Goal: Task Accomplishment & Management: Use online tool/utility

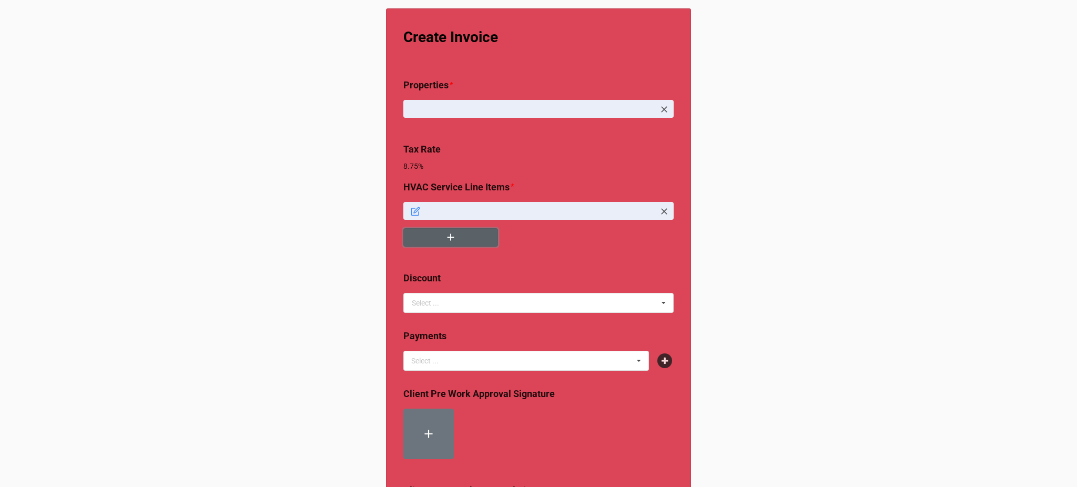
click at [437, 238] on button "button" at bounding box center [450, 237] width 95 height 18
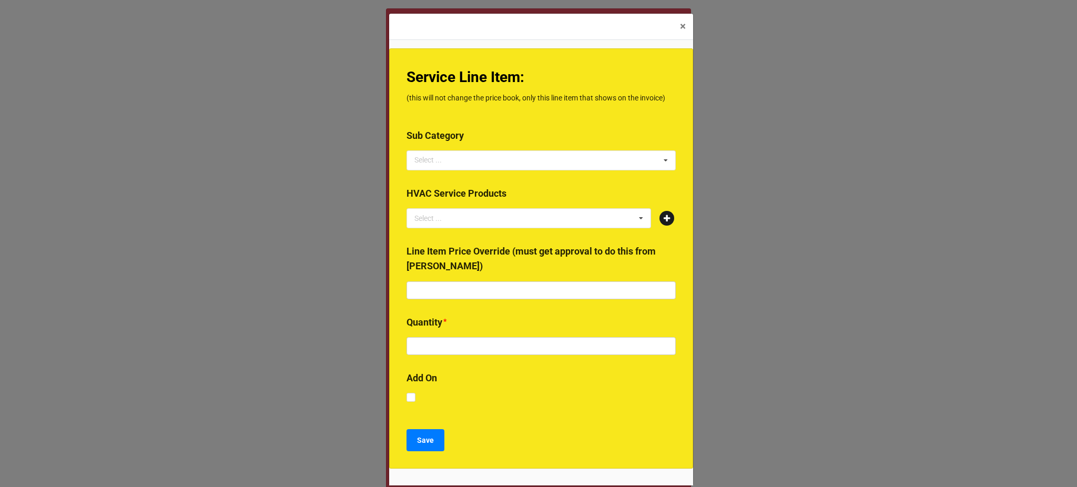
click at [660, 219] on icon at bounding box center [666, 218] width 15 height 15
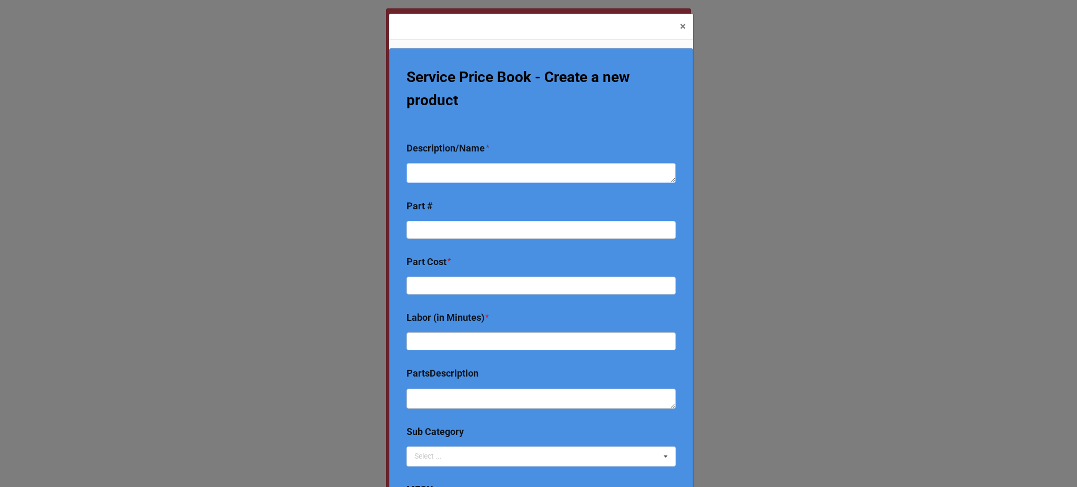
click at [471, 180] on textarea at bounding box center [540, 173] width 269 height 20
type textarea "x"
type textarea "I"
type textarea "x"
type textarea "Ins"
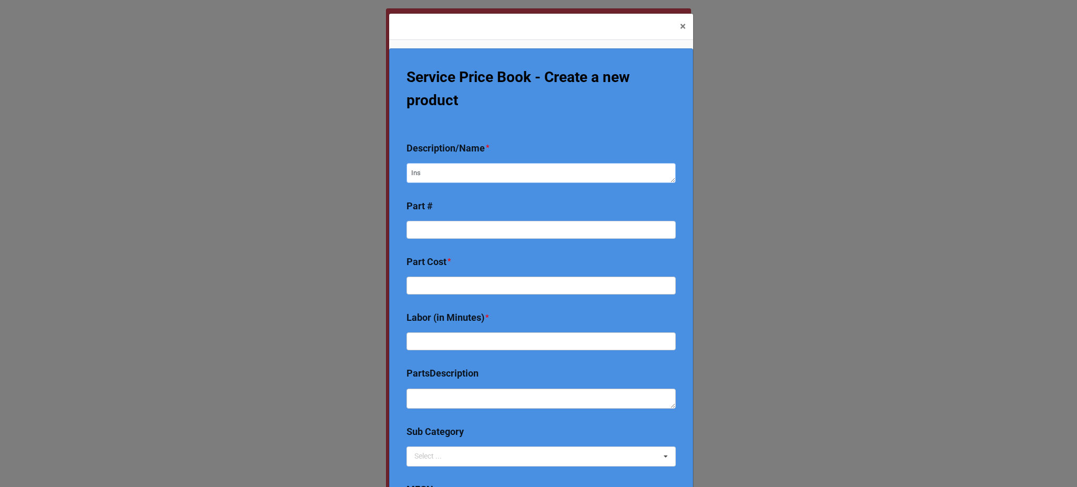
type textarea "x"
type textarea "Inst"
type textarea "x"
type textarea "Insta"
type textarea "x"
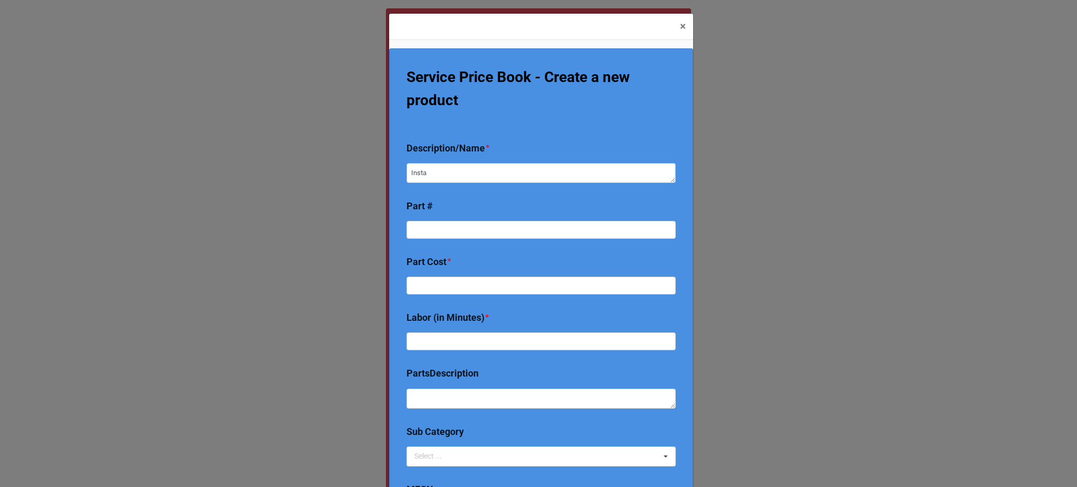
type textarea "Instal"
type textarea "x"
type textarea "Install"
type textarea "x"
type textarea "Install"
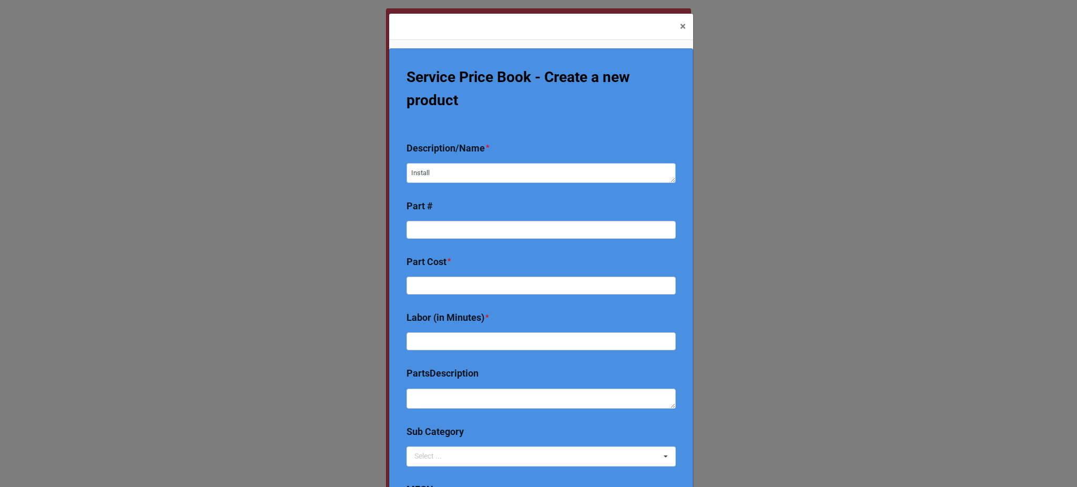
type textarea "x"
type textarea "Install 30"
type textarea "x"
type textarea "Install 30g"
type textarea "x"
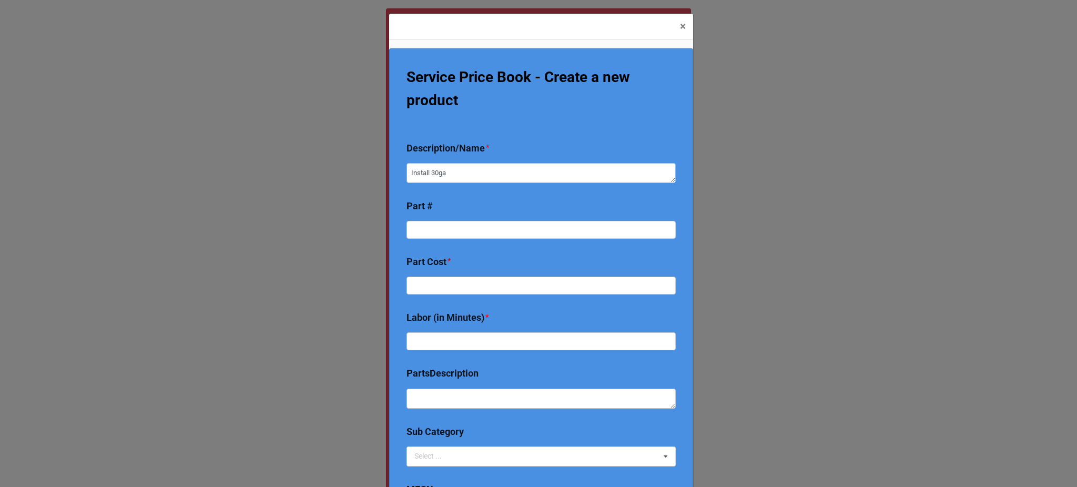
type textarea "Install 30gal"
type textarea "x"
type textarea "Install 30gal"
type textarea "x"
type textarea "Install 30gal E"
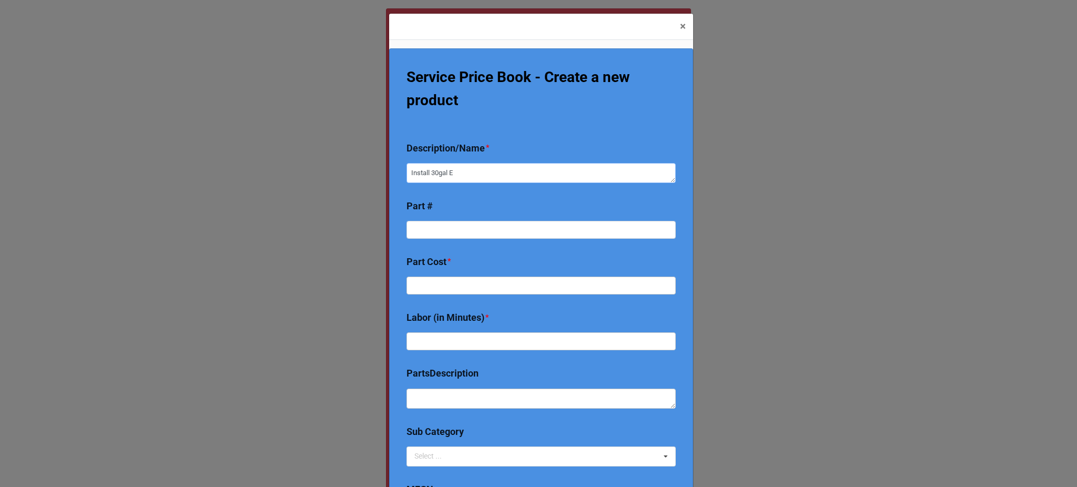
type textarea "x"
type textarea "Install 30gal El"
type textarea "x"
type textarea "Install 30gal Ele"
type textarea "x"
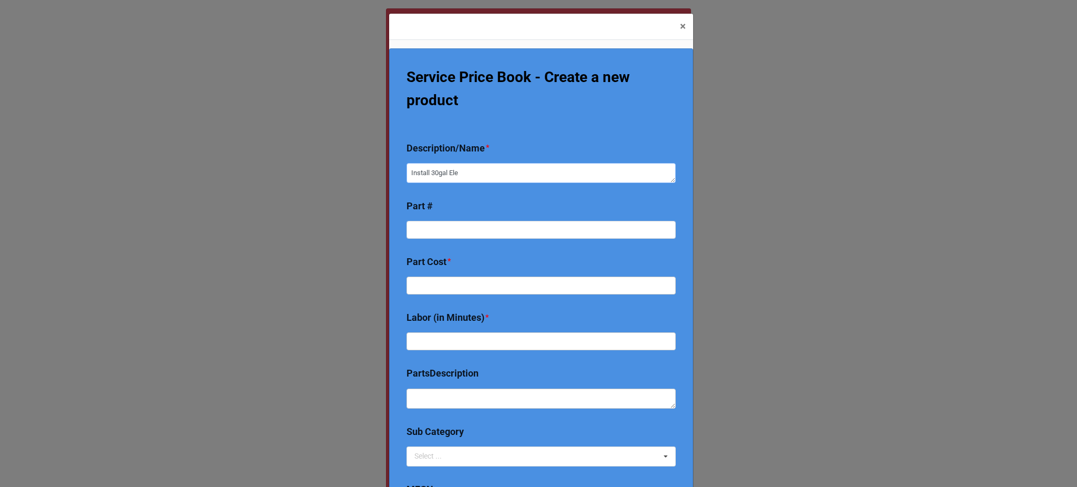
type textarea "Install 30gal Elec"
type textarea "x"
type textarea "Install 30gal Elect"
type textarea "x"
type textarea "Install 30gal Electi"
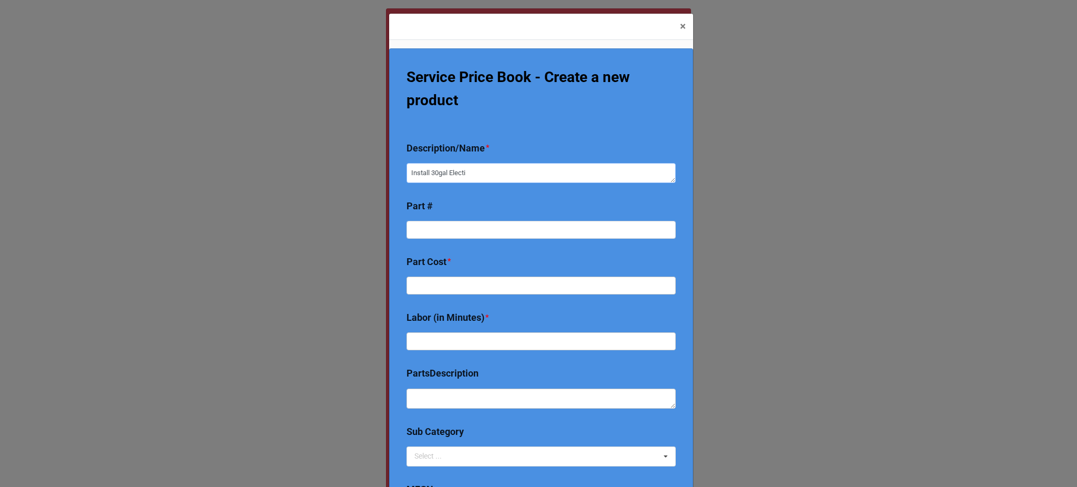
type textarea "x"
type textarea "Install 30gal Electic"
type textarea "x"
type textarea "Install 30gal Electic"
type textarea "x"
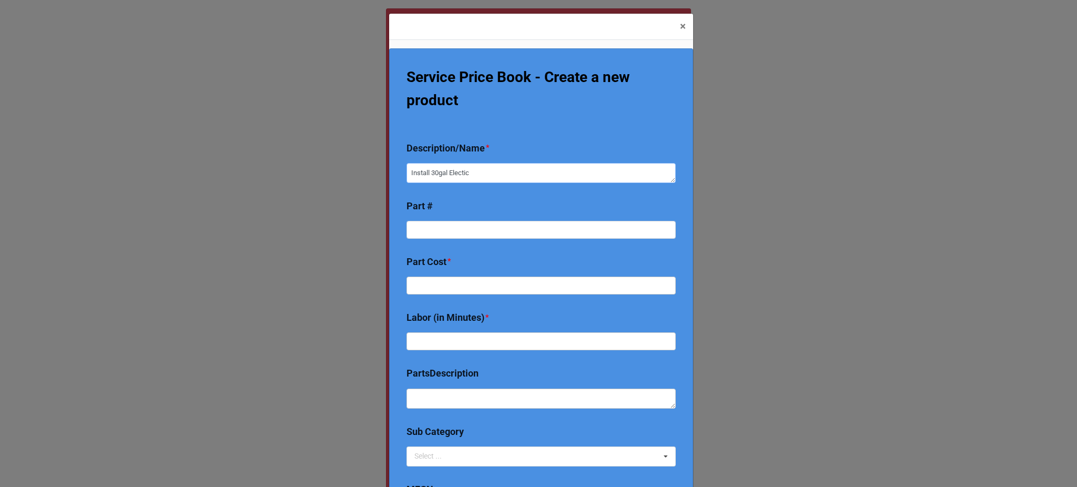
type textarea "Install 30gal Electic"
type textarea "x"
type textarea "Install 30gal Electi"
type textarea "x"
type textarea "Install 30gal Elect"
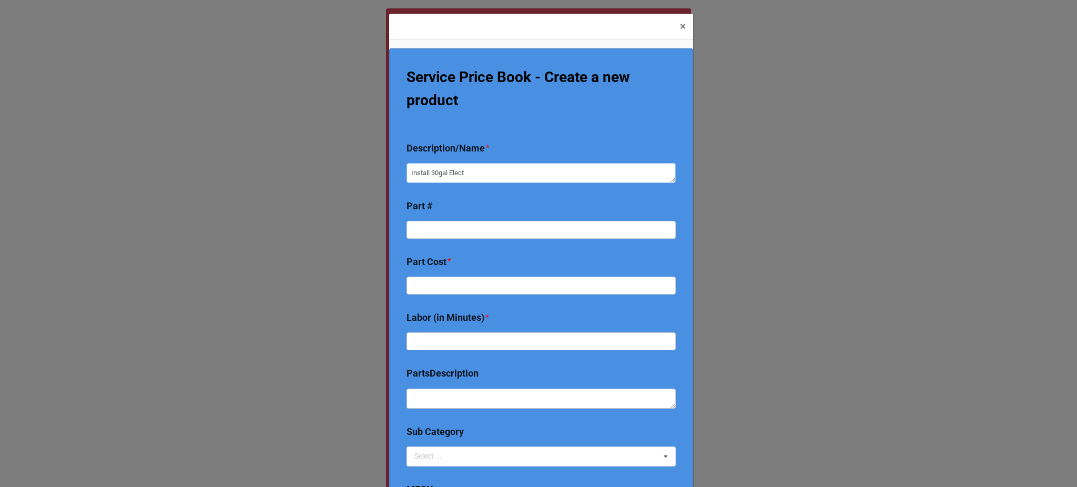
type textarea "x"
type textarea "Install 30gal Electr"
type textarea "x"
type textarea "Install 30gal Electri"
type textarea "x"
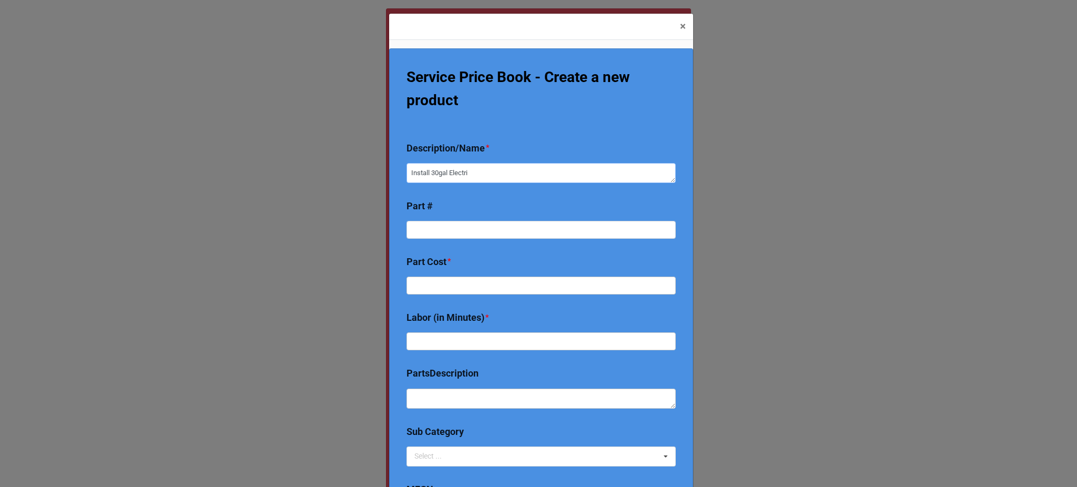
type textarea "Install 30gal Electric"
type textarea "x"
type textarea "Install 30gal Electric"
type textarea "x"
type textarea "Install 30gal Electric"
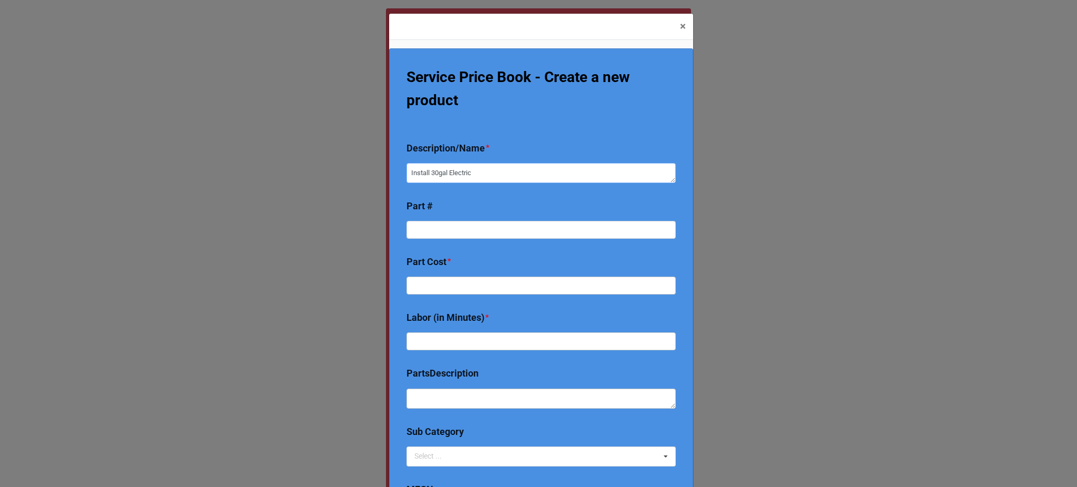
type textarea "x"
type textarea "Install 30gal Electric W"
type textarea "x"
type textarea "Install 30gal Electric Wa"
type textarea "x"
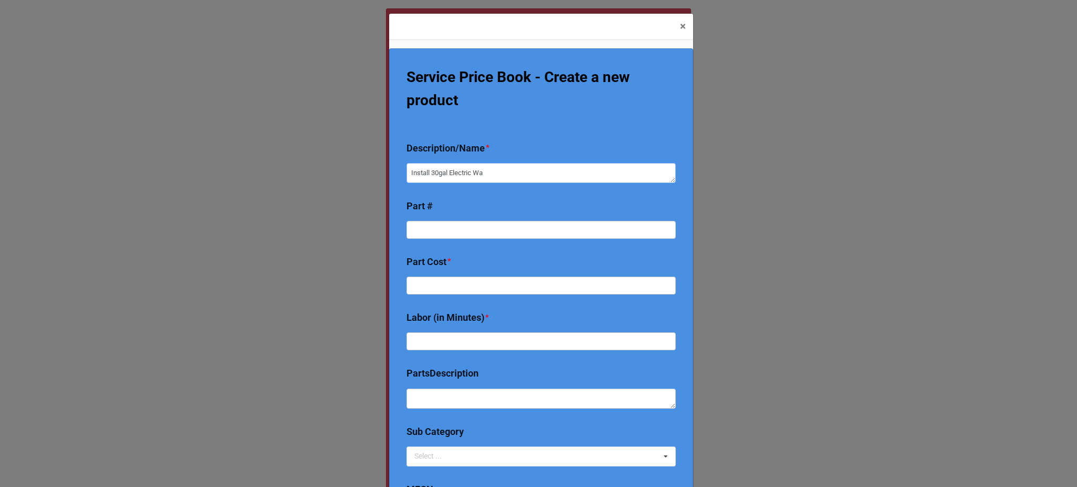
type textarea "Install 30gal Electric Wat"
type textarea "x"
type textarea "Install 30gal Electric Wate r"
type textarea "x"
type textarea "Install 30gal Electric Wate rh"
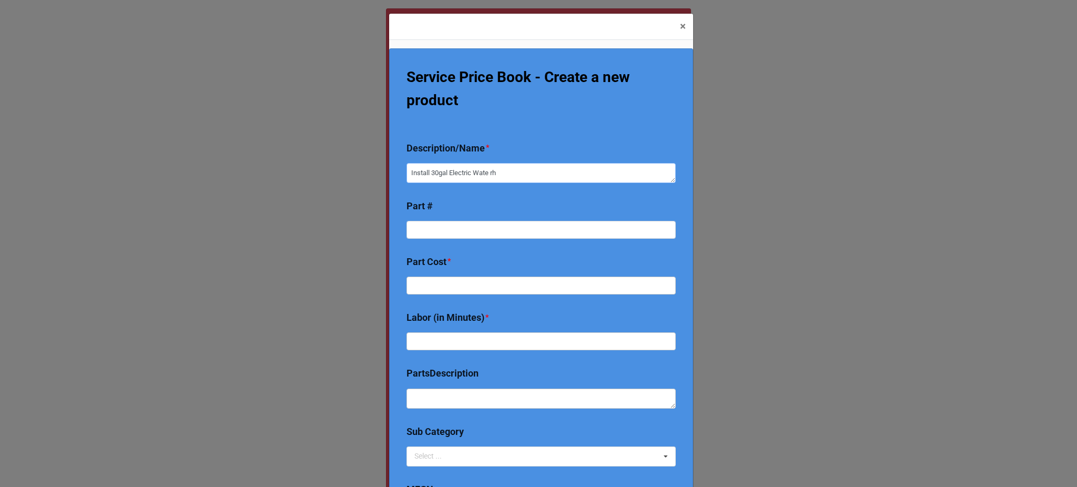
type textarea "x"
type textarea "Install 30gal Electric Wate rhe"
type textarea "x"
type textarea "Install 30gal Electric [PERSON_NAME]"
type textarea "x"
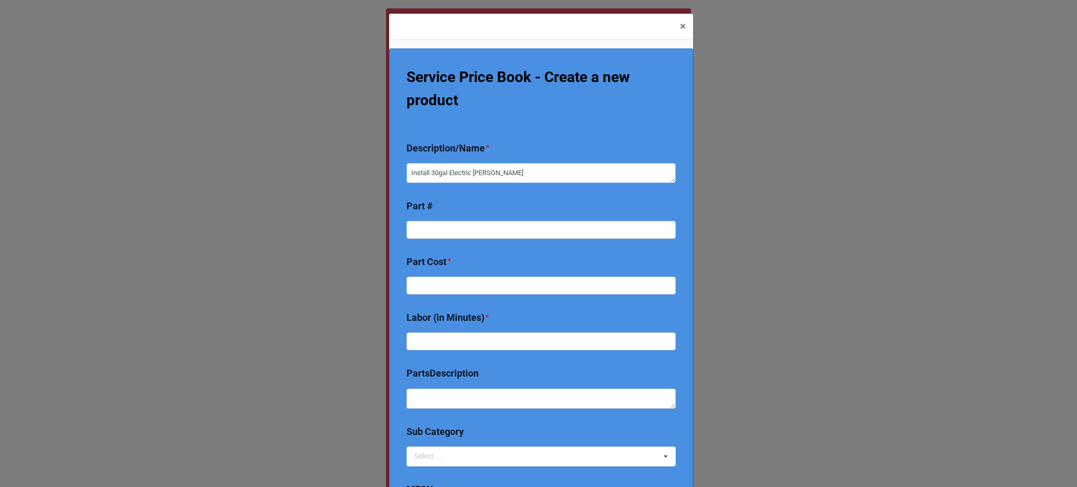
type textarea "Install 30gal Electric Wate rheat"
type textarea "x"
type textarea "Install 30gal Electric Wate rheate"
type textarea "x"
type textarea "Install 30gal Electric Wate rheater"
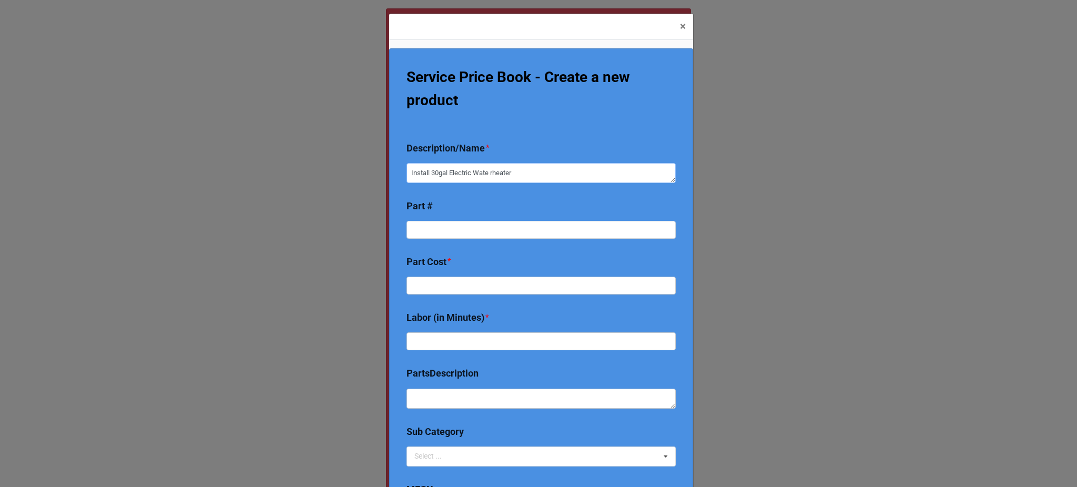
type textarea "x"
type textarea "Install 30gal Electric Wate rheate"
type textarea "x"
type textarea "Install 30gal Electric Wate rheat"
type textarea "x"
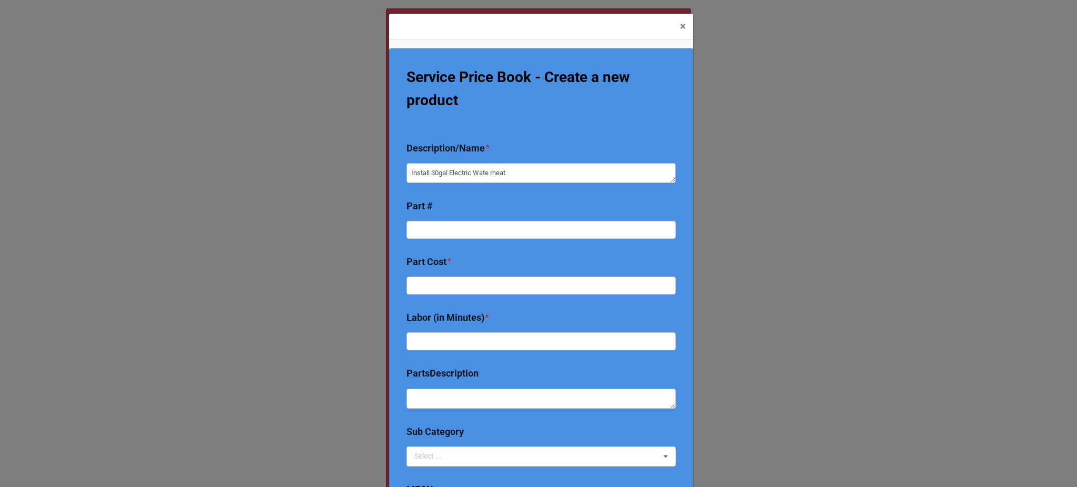
type textarea "Install 30gal Electric [PERSON_NAME]"
type textarea "x"
type textarea "Install 30gal Electric Wate rhe"
type textarea "x"
type textarea "Install 30gal Electric Wate rh"
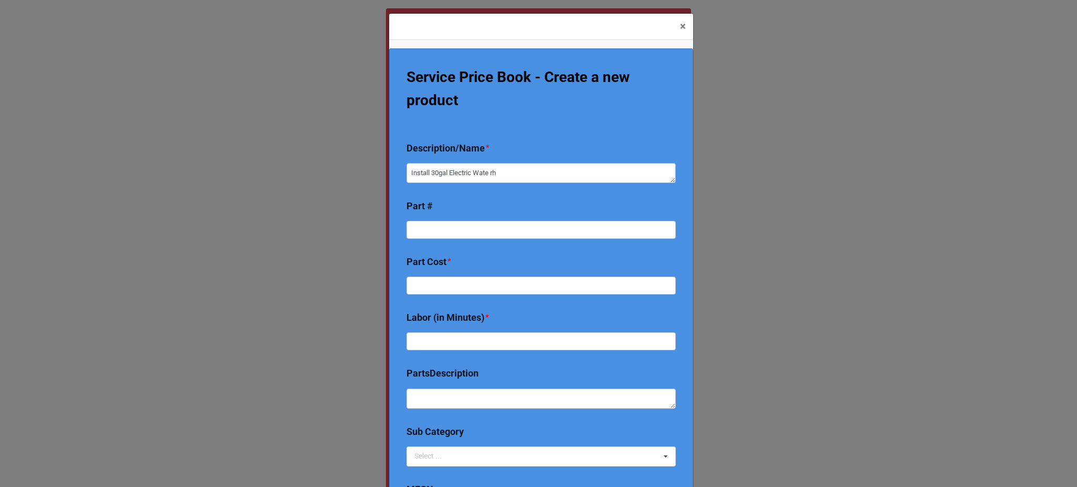
type textarea "x"
type textarea "Install 30gal Electric Wate r"
type textarea "x"
type textarea "Install 30gal Electric Wate"
type textarea "x"
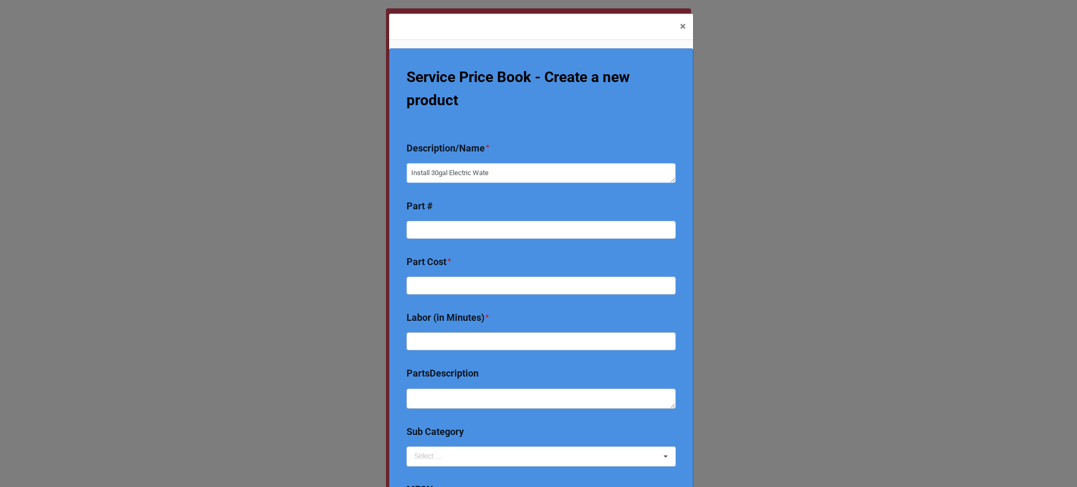
type textarea "Install 30gal Electric Wate H"
type textarea "x"
type textarea "Install 30gal Electric Wate He"
type textarea "x"
type textarea "Install 30gal Electric Wate Hea"
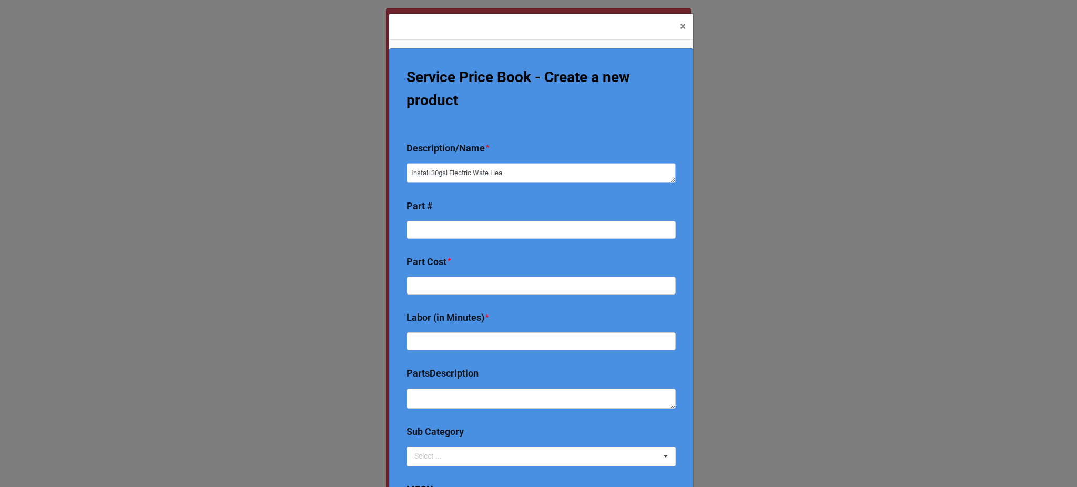
type textarea "x"
type textarea "Install 30gal Electric Wate Heae"
type textarea "x"
type textarea "Install 30gal Electric Wate Heaet"
type textarea "x"
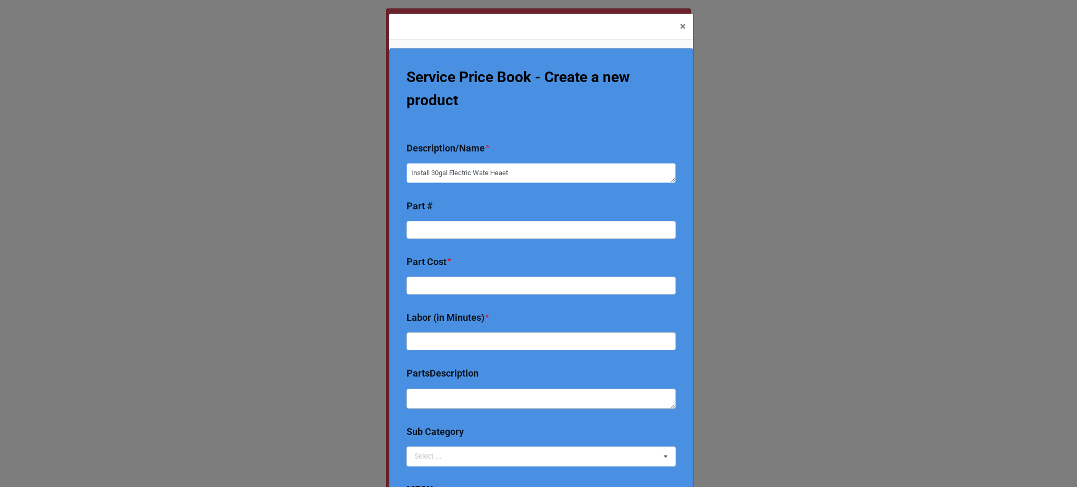
type textarea "Install 30gal Electric Wate Heae"
type textarea "x"
type textarea "Install 30gal Electric Wate Hea"
type textarea "x"
type textarea "Install 30gal Electric Wate Heat"
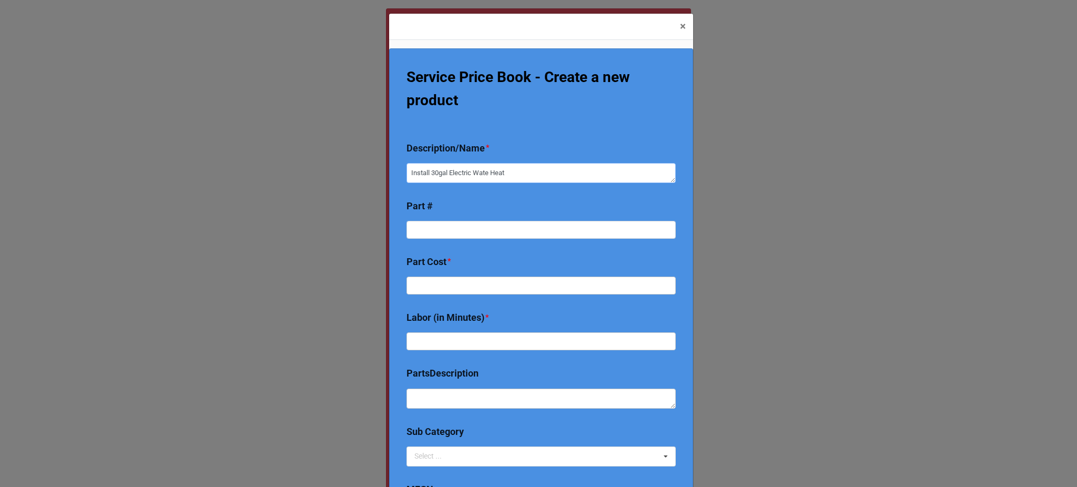
type textarea "x"
type textarea "Install 30gal Electric Wate Heate"
type textarea "x"
type textarea "Install 30gal Electric Wate Heater"
click at [473, 187] on div "Description/Name * Install 30gal Electric Wate Heater" at bounding box center [540, 182] width 269 height 108
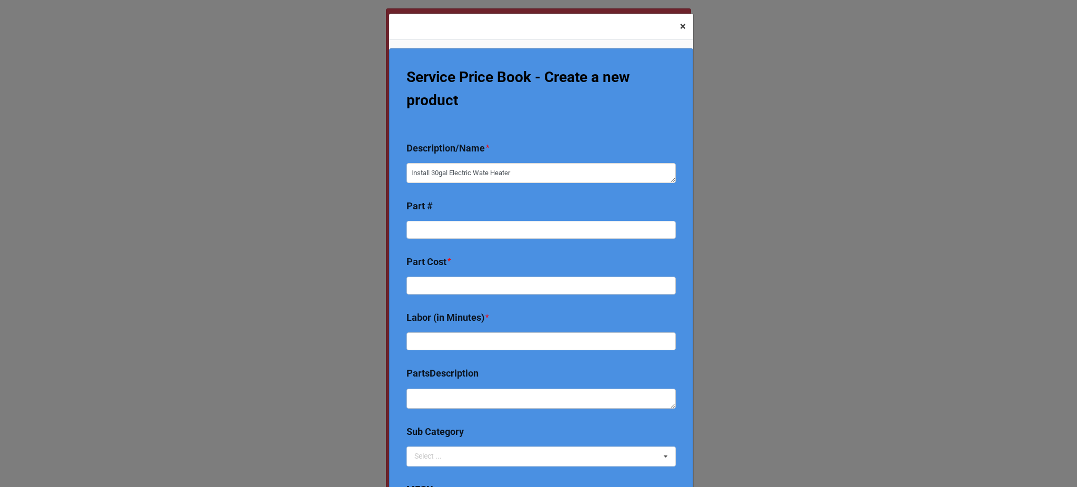
click at [680, 32] on span "×" at bounding box center [683, 26] width 6 height 13
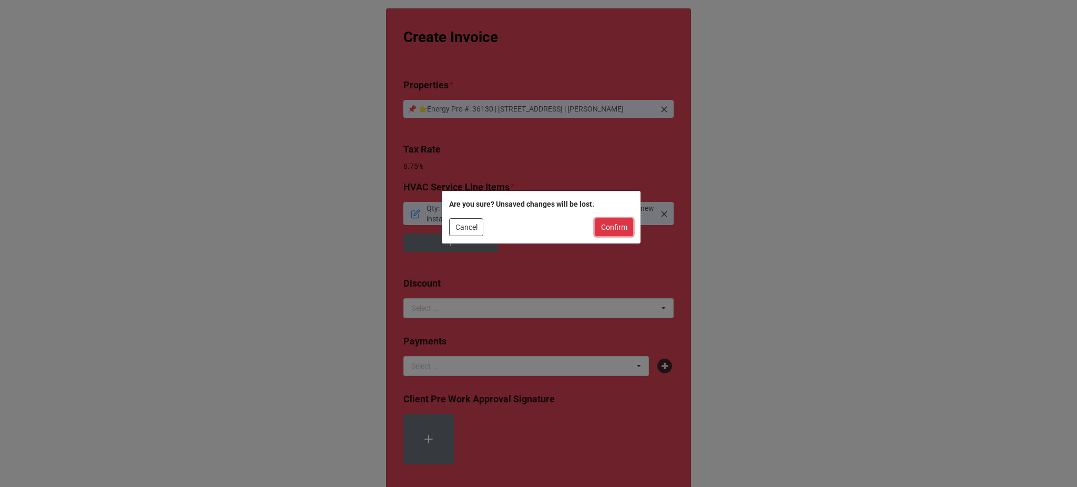
click at [607, 226] on button "Confirm" at bounding box center [614, 227] width 38 height 18
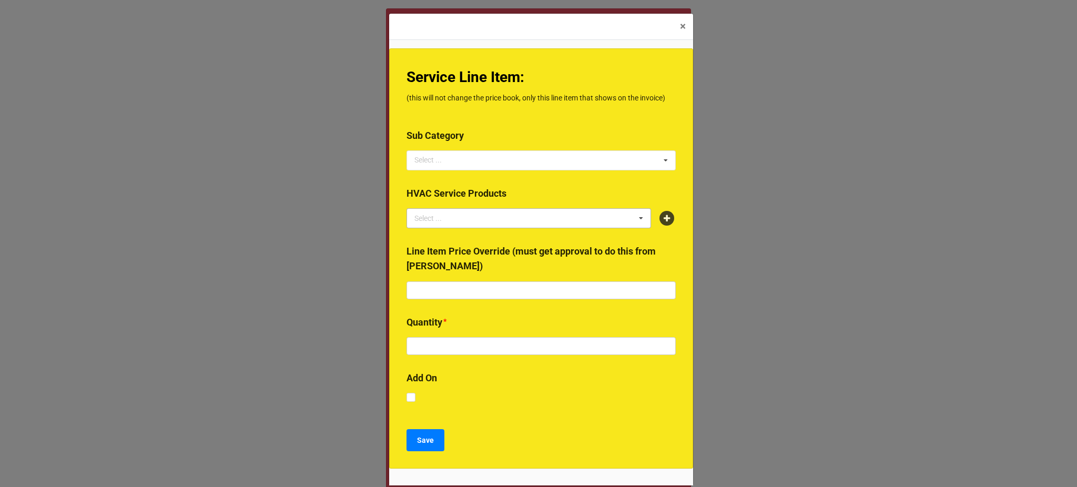
click at [506, 214] on div "Select ... No results found." at bounding box center [528, 218] width 244 height 20
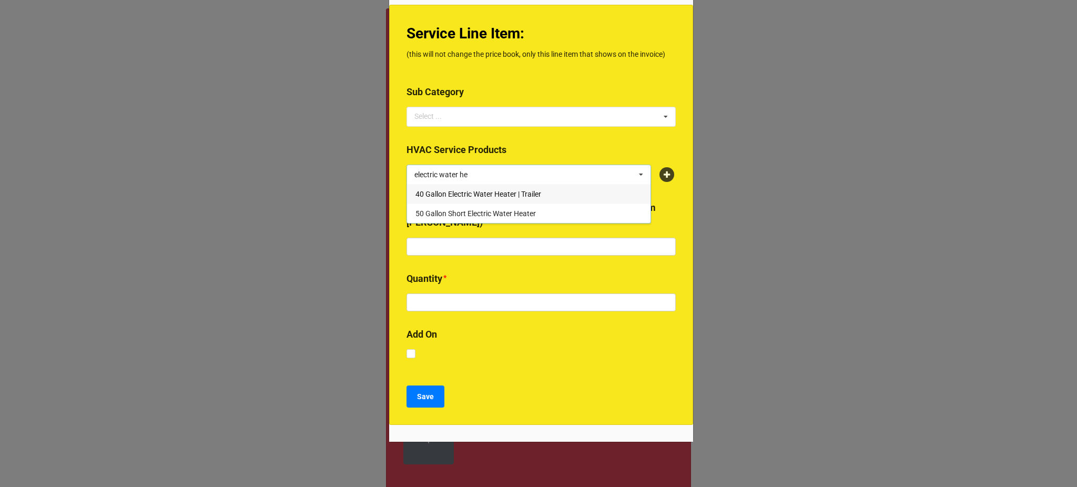
scroll to position [12, 0]
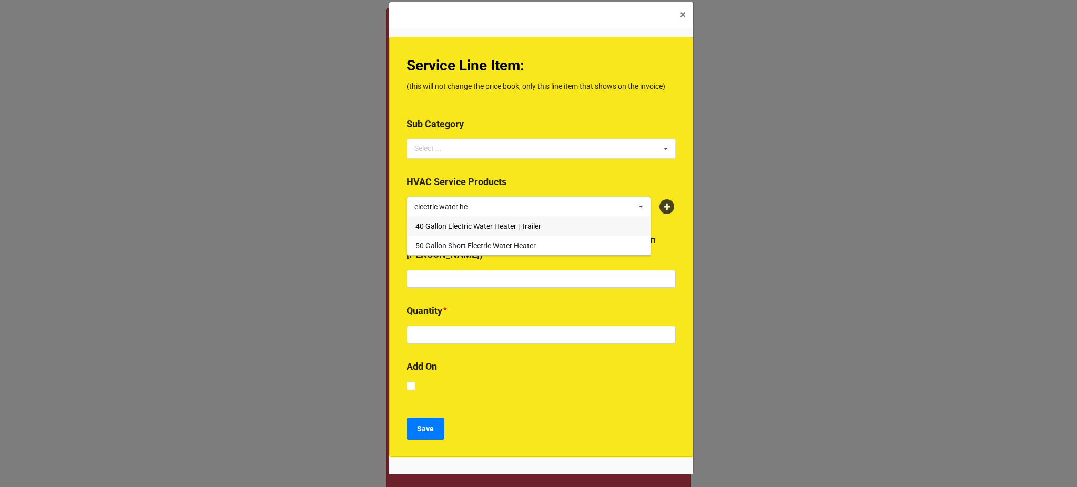
drag, startPoint x: 475, startPoint y: 208, endPoint x: 398, endPoint y: 212, distance: 76.9
click at [398, 212] on div "Service Line Item: (this will not change the price book, only this line item th…" at bounding box center [541, 247] width 304 height 421
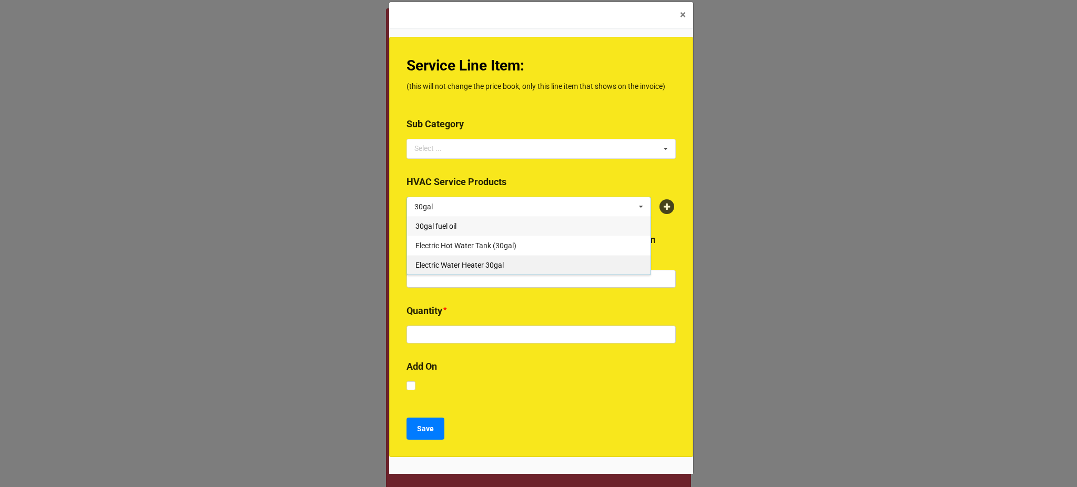
type input "30gal"
click at [477, 264] on span "Electric Water Heater 30gal" at bounding box center [459, 265] width 88 height 8
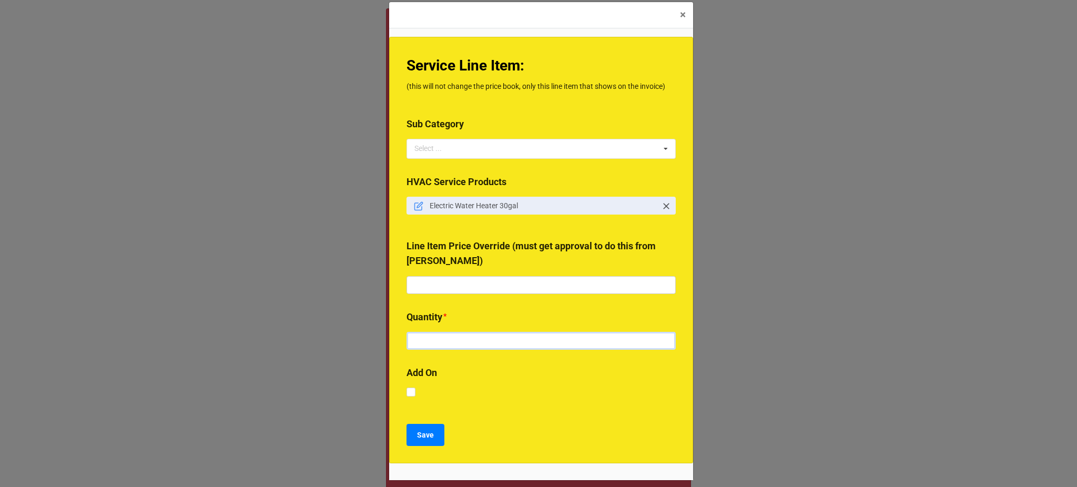
click at [469, 337] on input "text" at bounding box center [540, 341] width 269 height 18
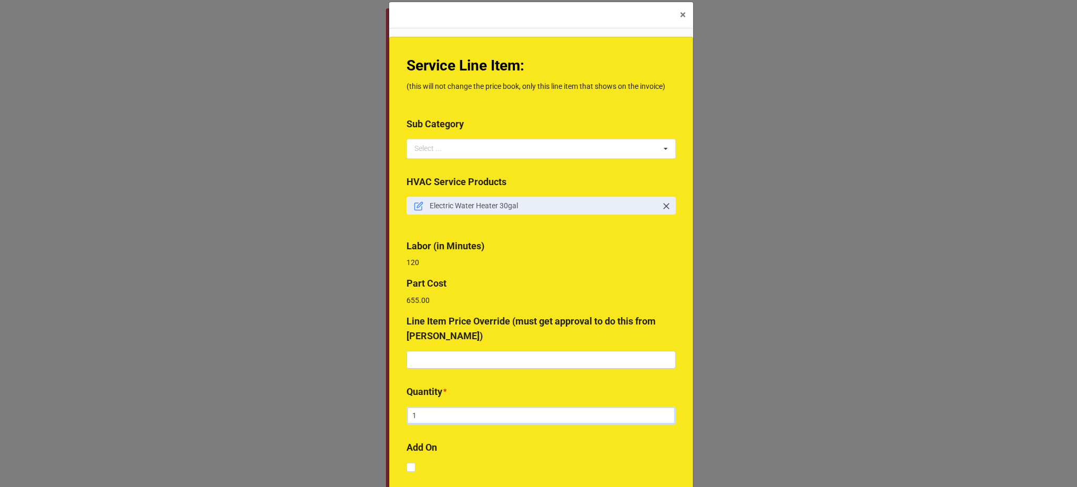
scroll to position [146, 0]
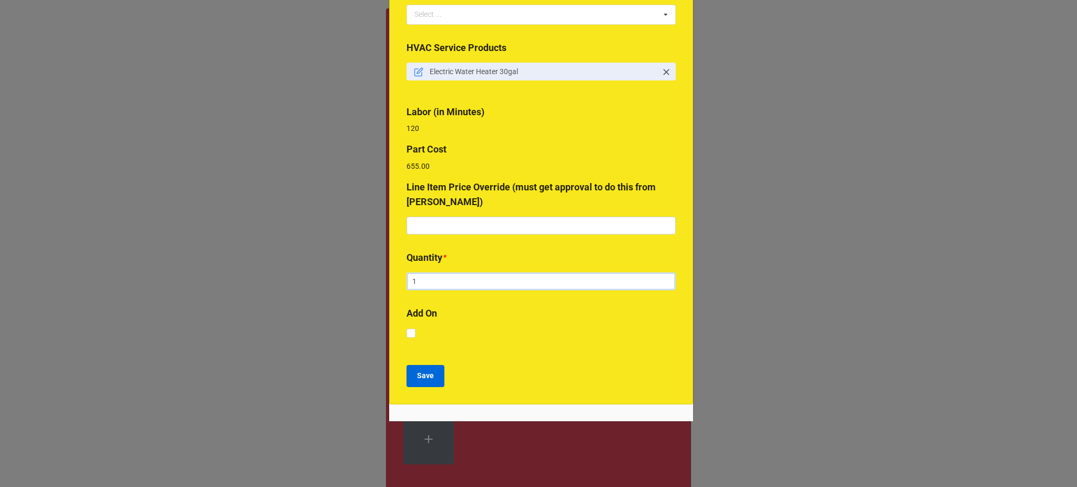
type input "1"
click at [409, 376] on button "Save" at bounding box center [425, 376] width 38 height 22
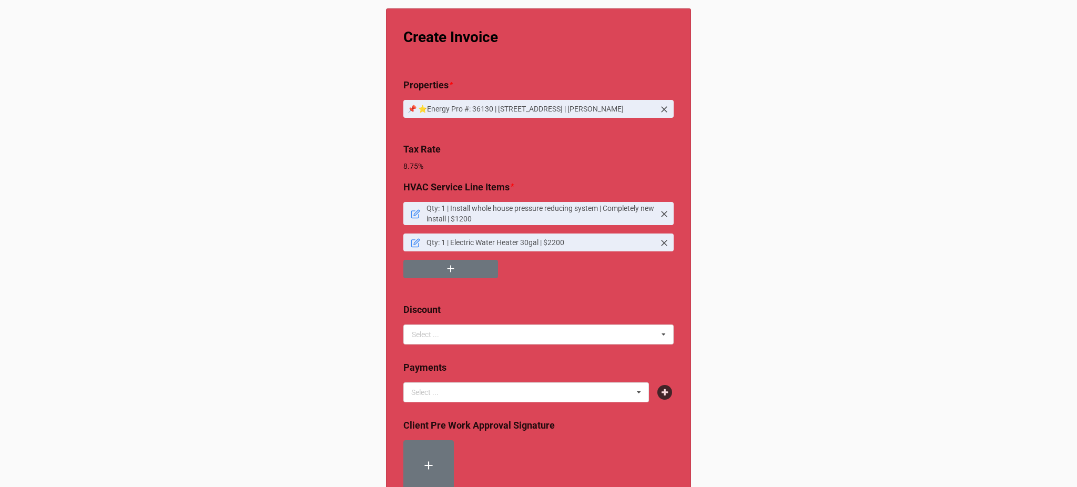
click at [544, 308] on b "Discount" at bounding box center [538, 311] width 270 height 18
click at [455, 273] on button "button" at bounding box center [450, 269] width 95 height 18
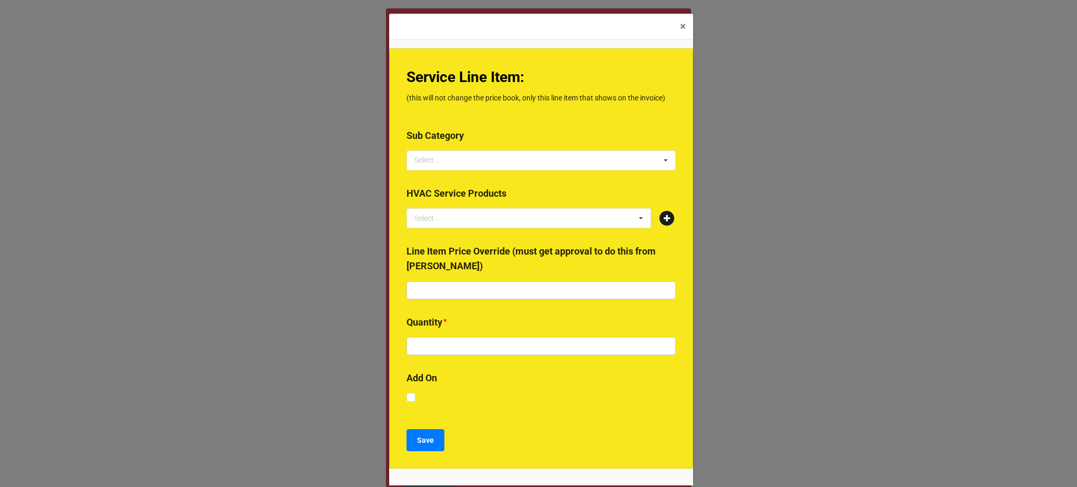
click at [665, 217] on icon at bounding box center [666, 218] width 15 height 15
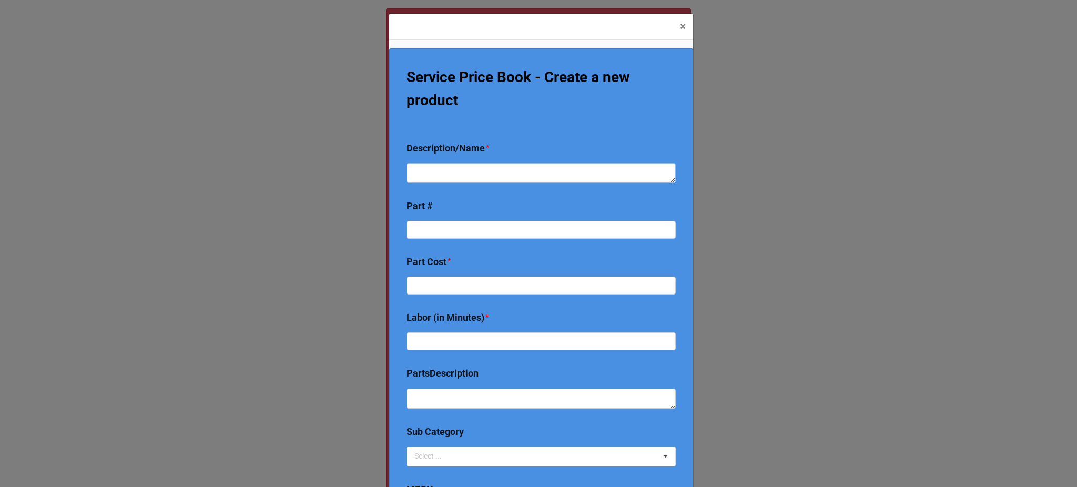
click at [489, 169] on textarea at bounding box center [540, 173] width 269 height 20
type textarea "x"
type textarea "R"
type textarea "x"
type textarea "Re"
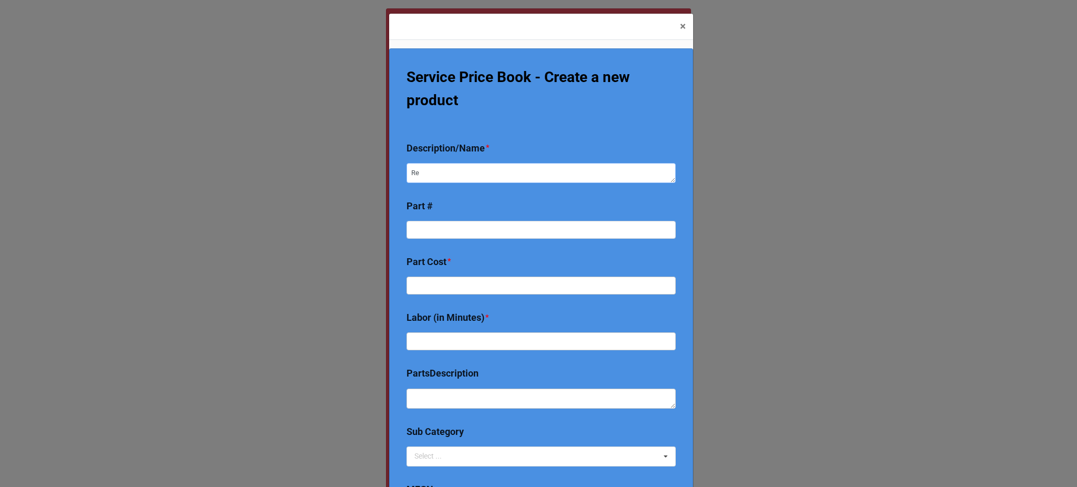
type textarea "x"
type textarea "Re-"
type textarea "x"
type textarea "Re-p"
type textarea "x"
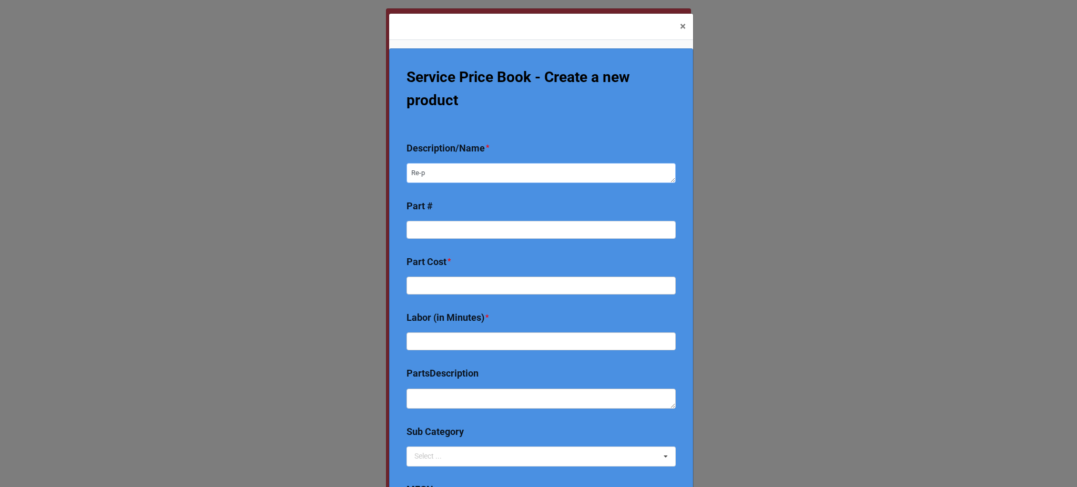
type textarea "Re-pi"
type textarea "x"
type textarea "Re-pip"
type textarea "x"
type textarea "Re-pipe"
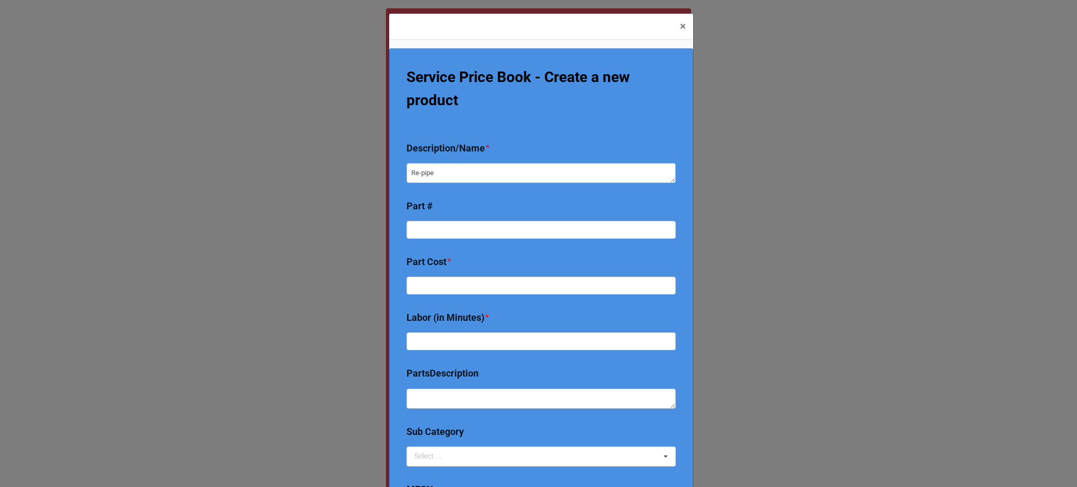
type textarea "x"
type textarea "Re-pipe th"
type textarea "x"
type textarea "Re-pipe the"
type textarea "x"
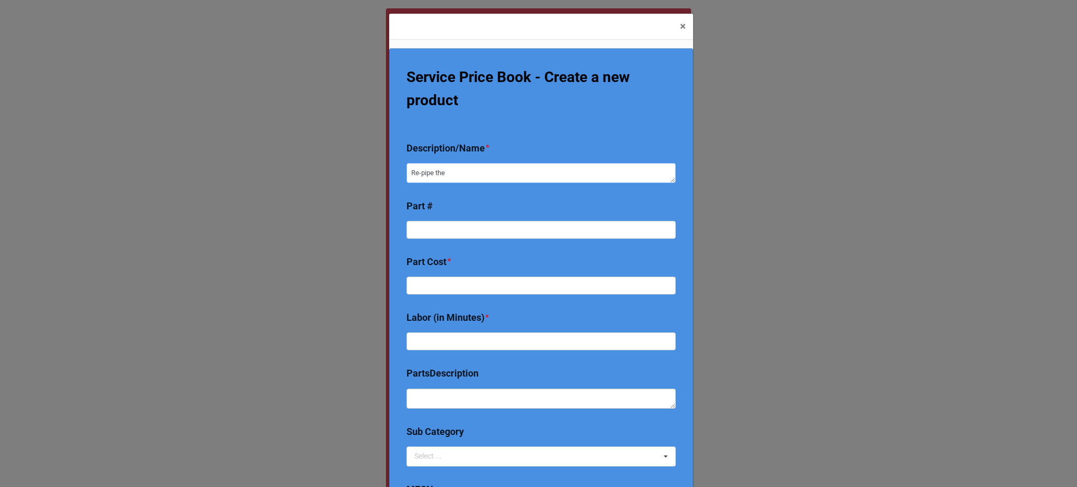
click at [483, 171] on textarea "Re-pipe the" at bounding box center [540, 173] width 269 height 20
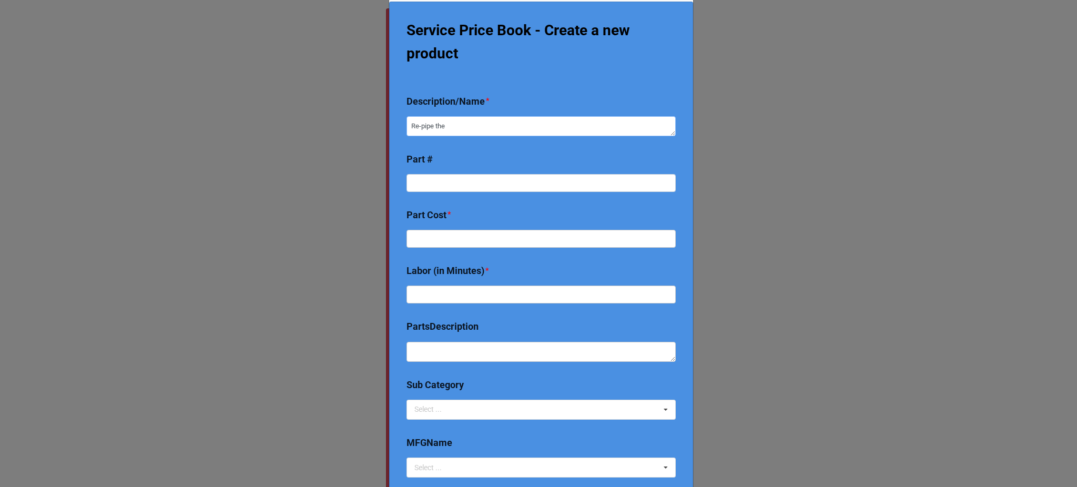
scroll to position [49, 0]
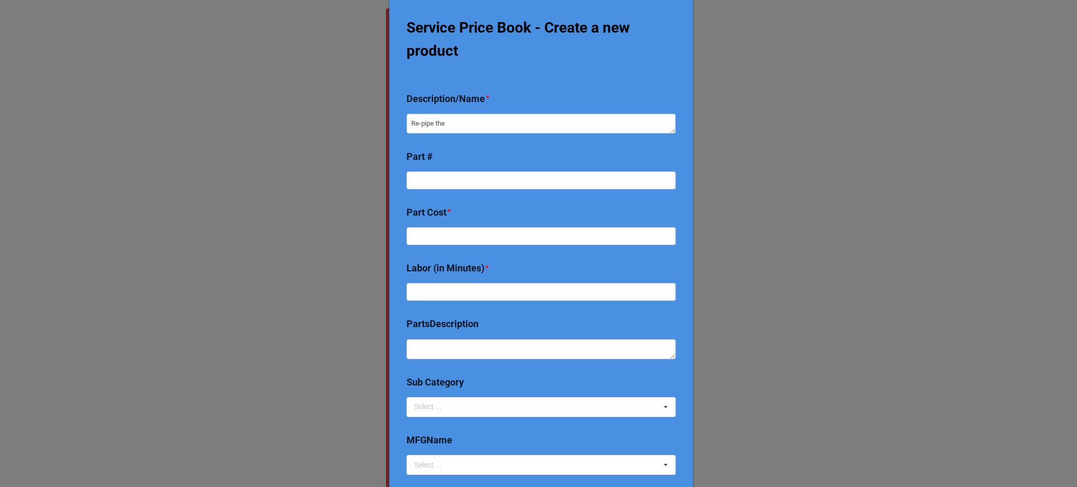
type textarea "Re-pipe the"
click at [484, 108] on b "Description/Name *" at bounding box center [540, 100] width 269 height 18
click at [504, 137] on div "Description/Name * Re-pipe the" at bounding box center [540, 182] width 269 height 108
click at [491, 124] on textarea "Re-pipe the" at bounding box center [540, 124] width 269 height 20
type textarea "x"
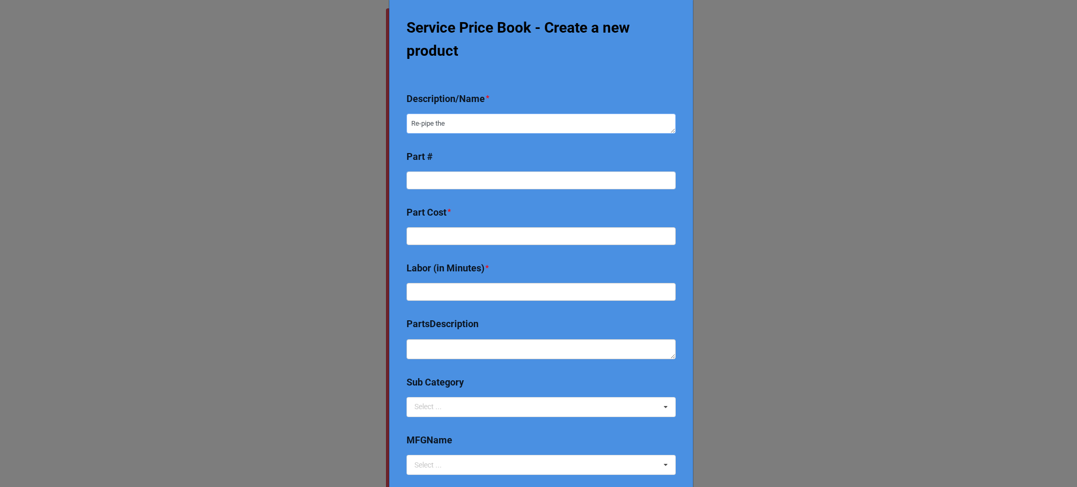
type textarea "Re-pipe the"
type textarea "x"
type textarea "Re-pipe the"
type textarea "x"
type textarea "Re-pipe the"
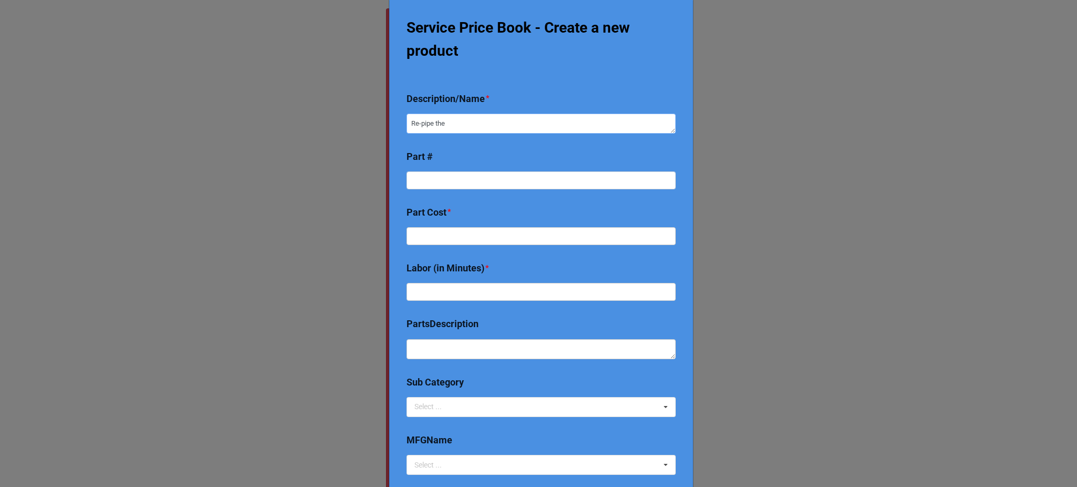
type textarea "x"
type textarea "Re-pipe the"
click at [493, 127] on textarea "Re-pipe the" at bounding box center [540, 124] width 269 height 20
type textarea "x"
type textarea "Re-pipe the"
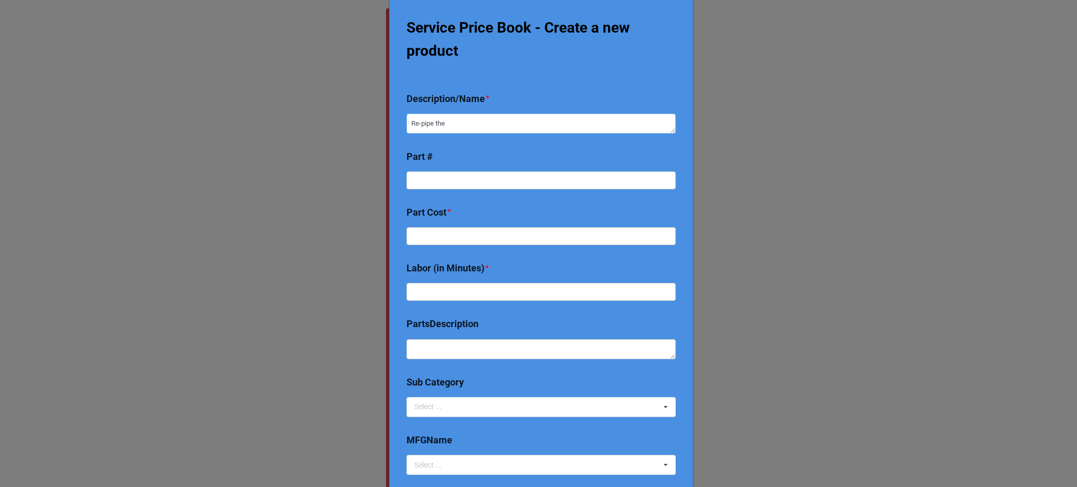
type textarea "x"
type textarea "Re-pipe th"
type textarea "x"
type textarea "Re-pipe t"
type textarea "x"
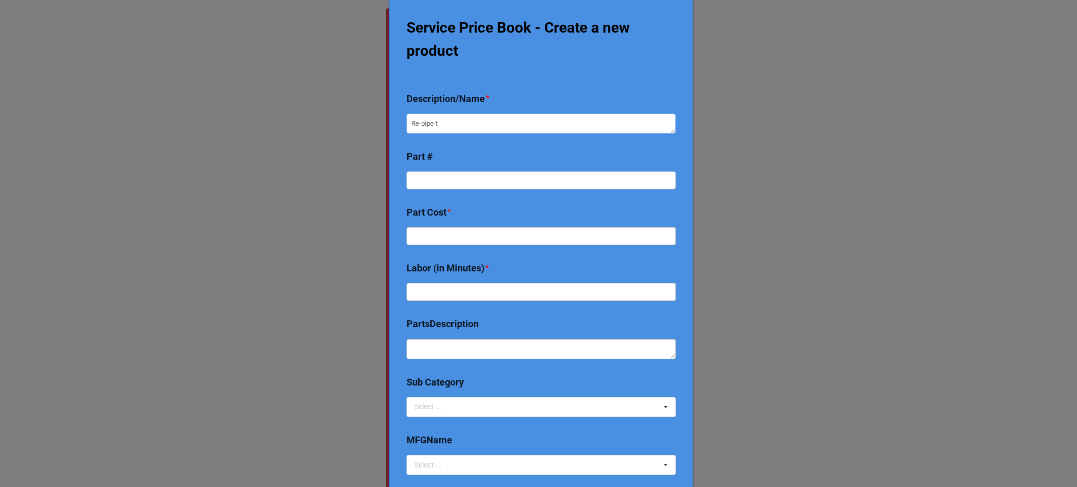
type textarea "Re-pipe"
type textarea "x"
type textarea "Re-pip"
type textarea "x"
type textarea "Re-pi"
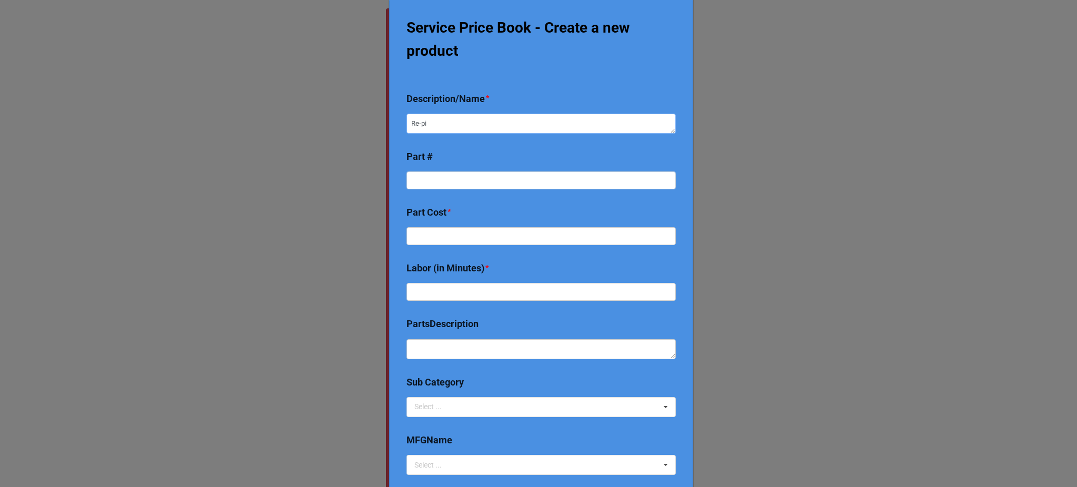
type textarea "x"
type textarea "Re-p"
type textarea "x"
type textarea "R"
type textarea "x"
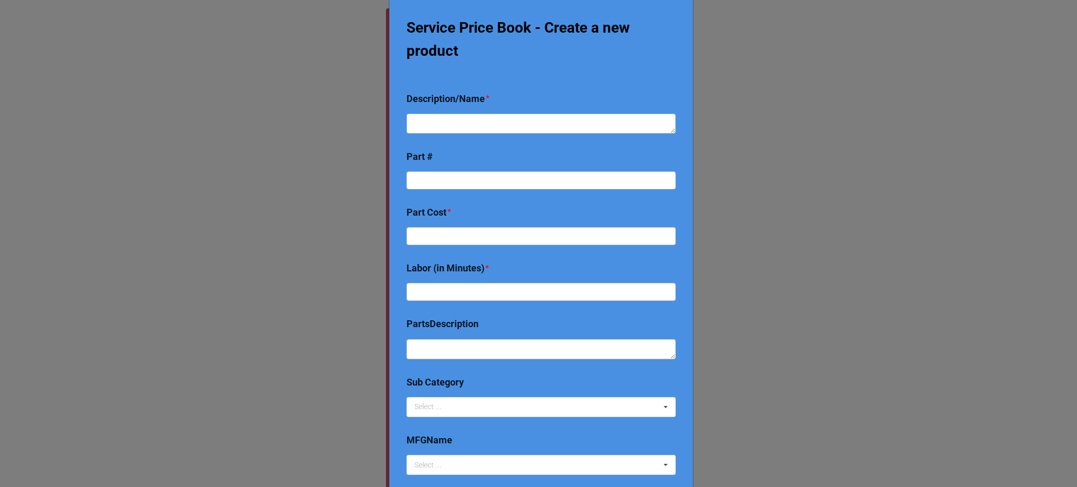
type textarea "x"
type textarea "Re"
type textarea "x"
type textarea "Rem"
type textarea "x"
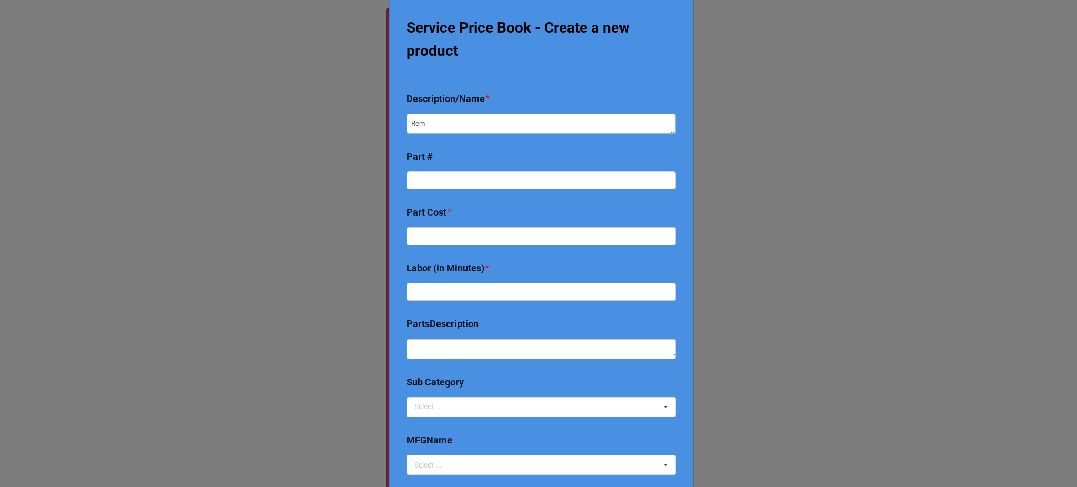
type textarea "Remo"
type textarea "x"
type textarea "Remov"
type textarea "x"
type textarea "Remove"
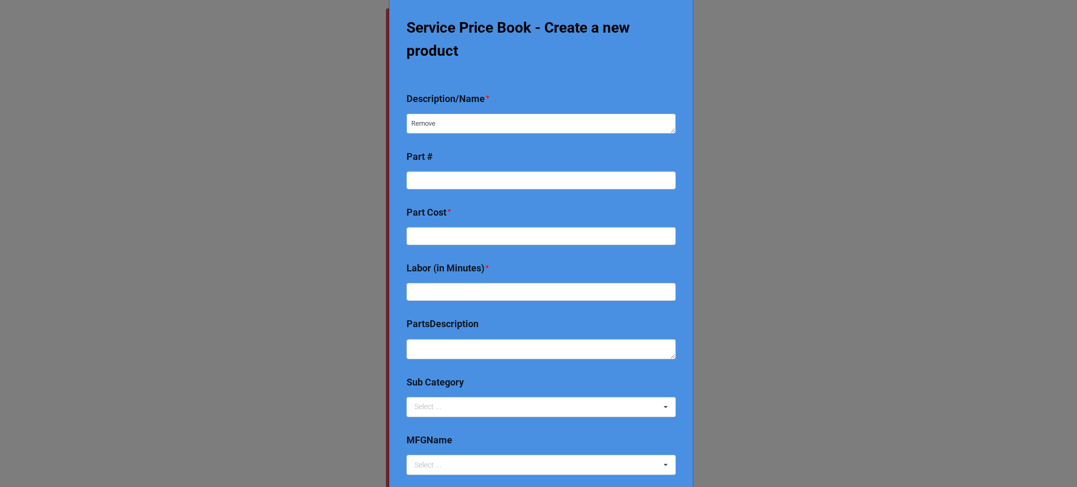
type textarea "x"
type textarea "Remove"
type textarea "x"
type textarea "Remove"
type textarea "x"
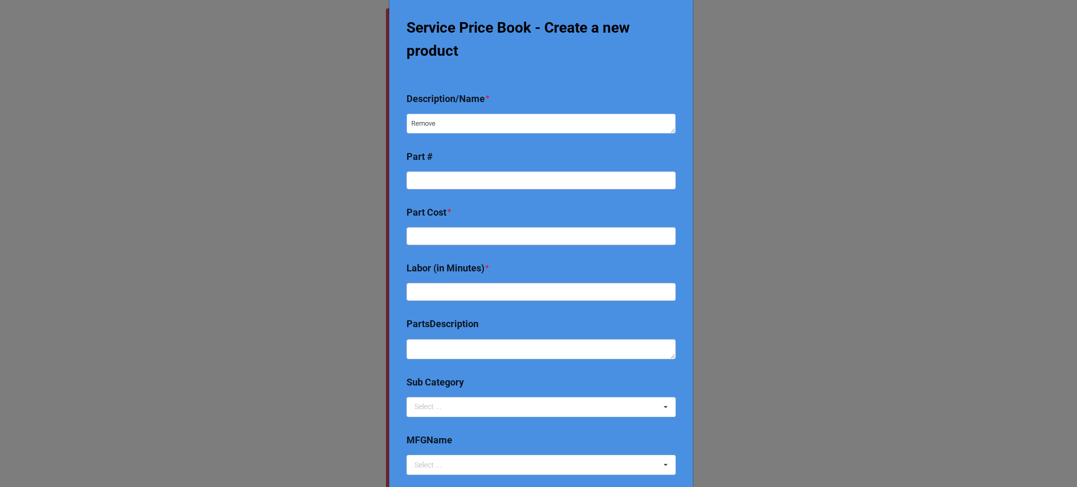
type textarea "Remov"
type textarea "x"
type textarea "Remo"
type textarea "x"
type textarea "Rem"
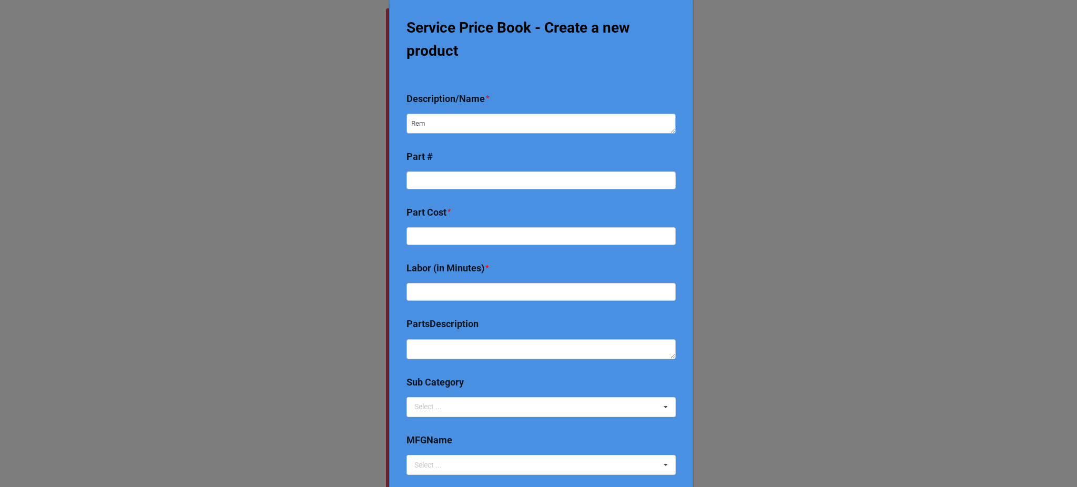
type textarea "x"
type textarea "Re"
type textarea "x"
type textarea "R"
click at [507, 122] on textarea at bounding box center [540, 124] width 269 height 20
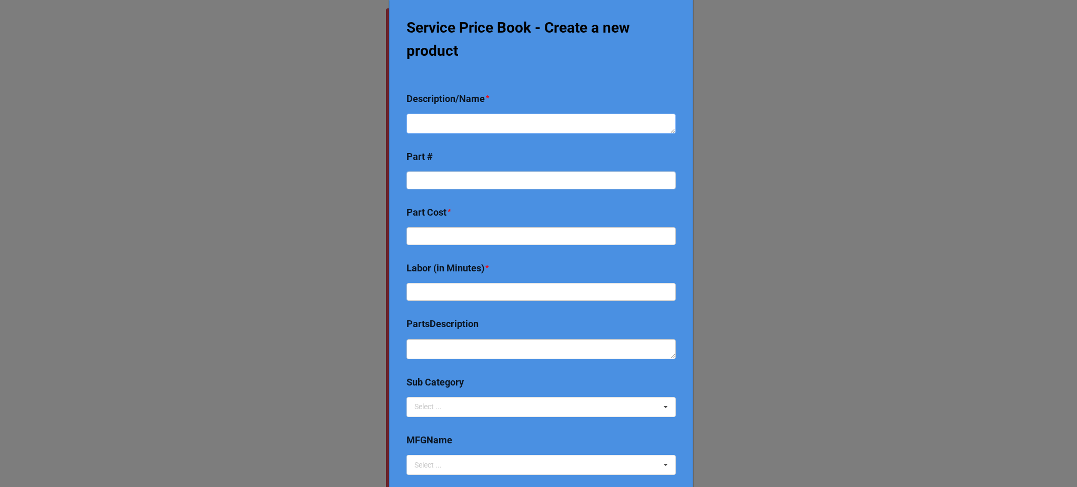
type textarea "x"
type textarea "B"
type textarea "x"
type textarea "Bo"
type textarea "x"
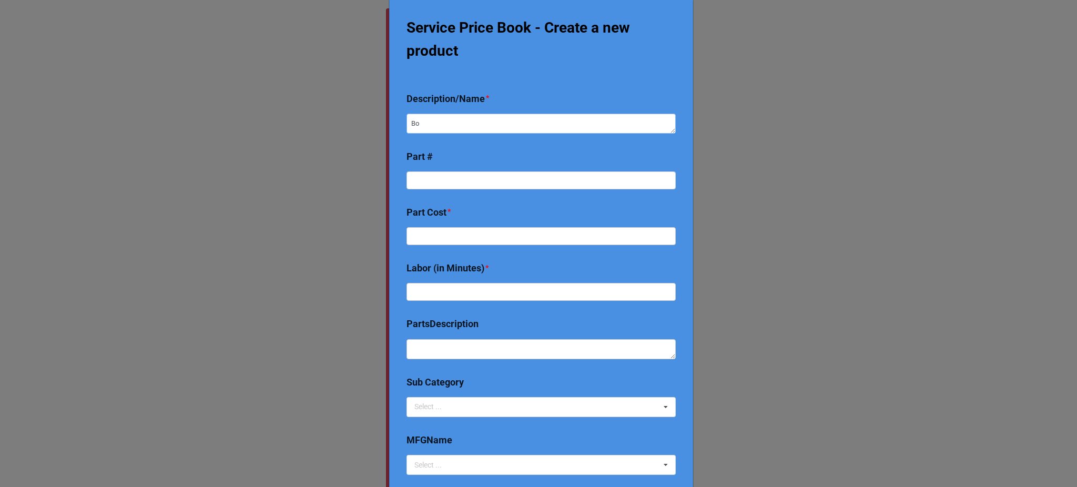
type textarea "Boi"
type textarea "x"
type textarea "Boil"
type textarea "x"
type textarea "Boile"
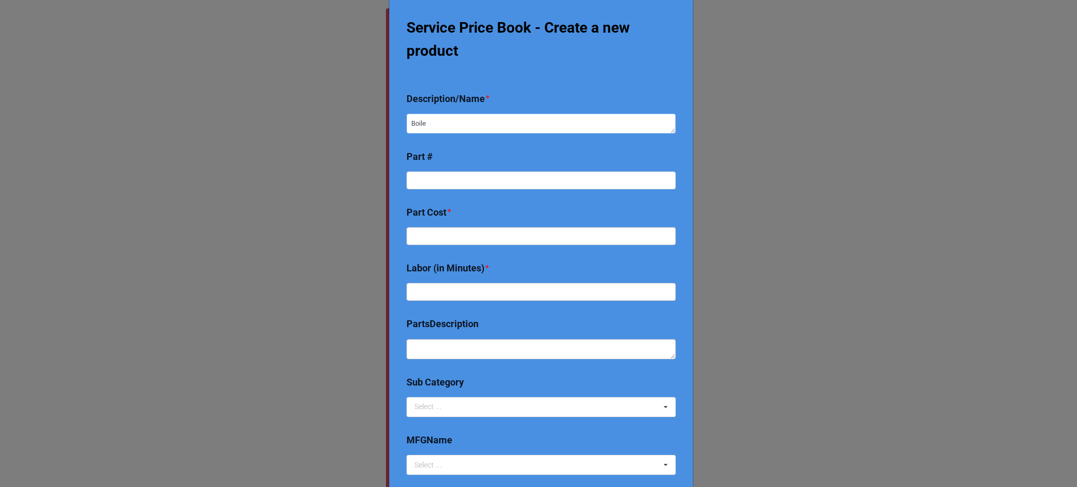
type textarea "x"
type textarea "Boiler"
type textarea "x"
type textarea "Boiler"
type textarea "x"
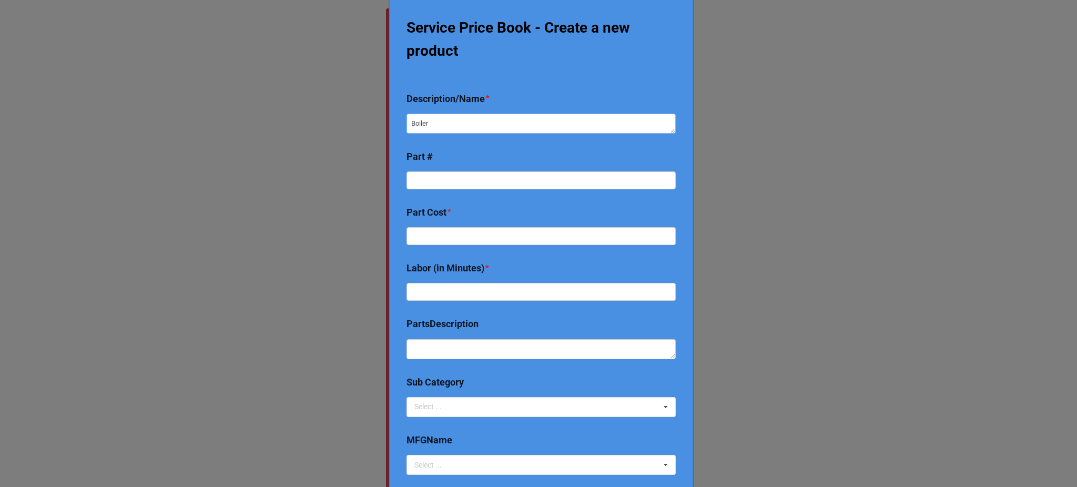
type textarea "Boiler R"
type textarea "x"
type textarea "Boiler"
type textarea "x"
click at [525, 176] on input at bounding box center [540, 180] width 269 height 18
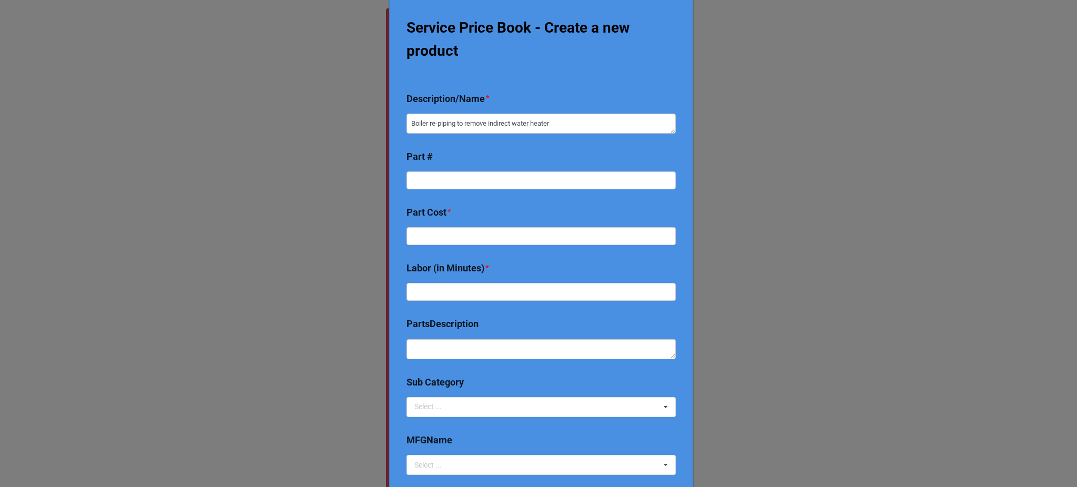
click at [474, 244] on b "Part #" at bounding box center [540, 261] width 269 height 34
drag, startPoint x: 488, startPoint y: 121, endPoint x: 465, endPoint y: 121, distance: 23.7
click at [465, 121] on textarea "Boiler re-piping to remove indirect water heater" at bounding box center [540, 124] width 269 height 20
click at [572, 121] on textarea "Boiler re-piping to remove indirect water heater" at bounding box center [540, 124] width 269 height 20
drag, startPoint x: 490, startPoint y: 123, endPoint x: 458, endPoint y: 121, distance: 32.1
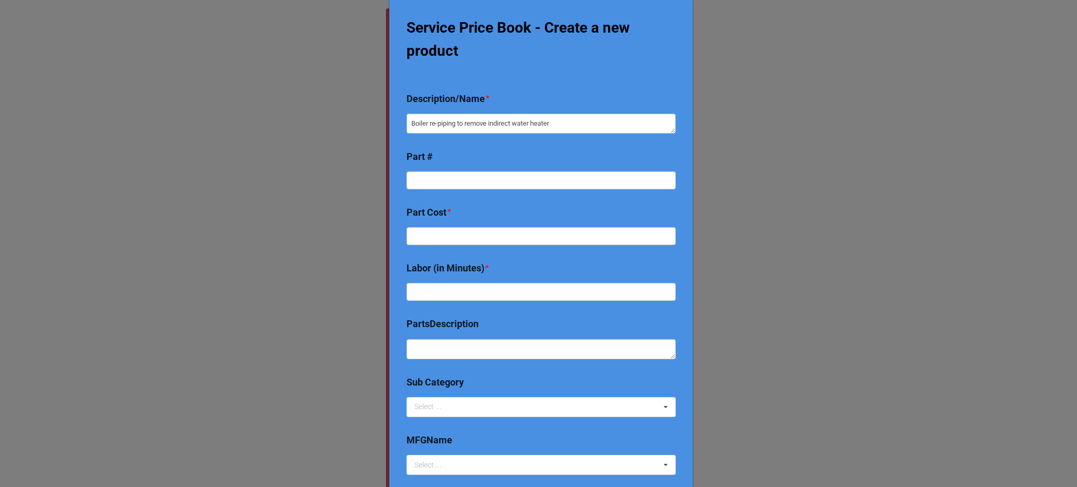
click at [458, 121] on textarea "Boiler re-piping to remove indirect water heater" at bounding box center [540, 124] width 269 height 20
click at [464, 244] on b "Part #" at bounding box center [540, 261] width 269 height 34
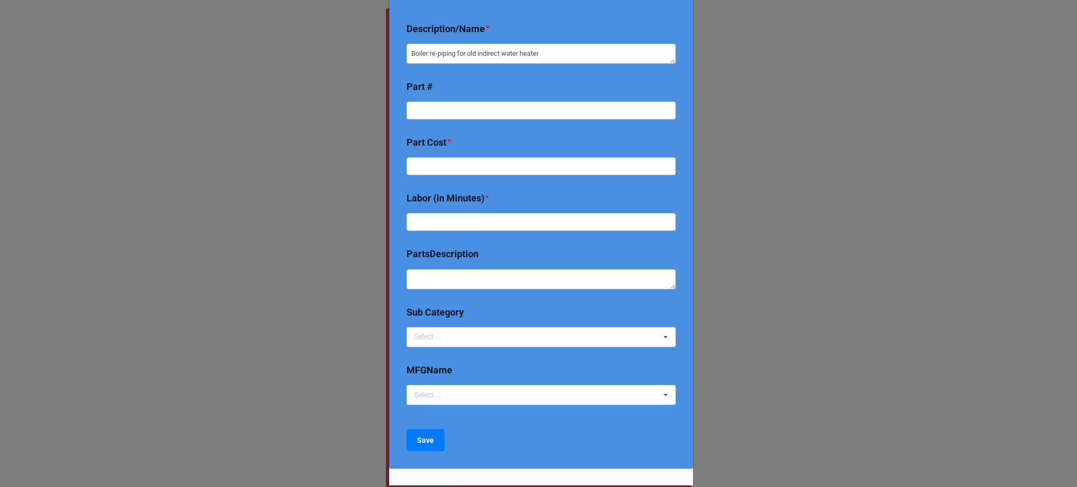
scroll to position [120, 0]
click at [445, 337] on input "text" at bounding box center [540, 346] width 269 height 18
click at [464, 221] on input "text" at bounding box center [540, 221] width 269 height 18
click at [456, 341] on div "Select ... 2024 Early Bird Maintenance Plan 1725/3450 RPM ACCESS & DIFFICULTY A…" at bounding box center [540, 336] width 269 height 20
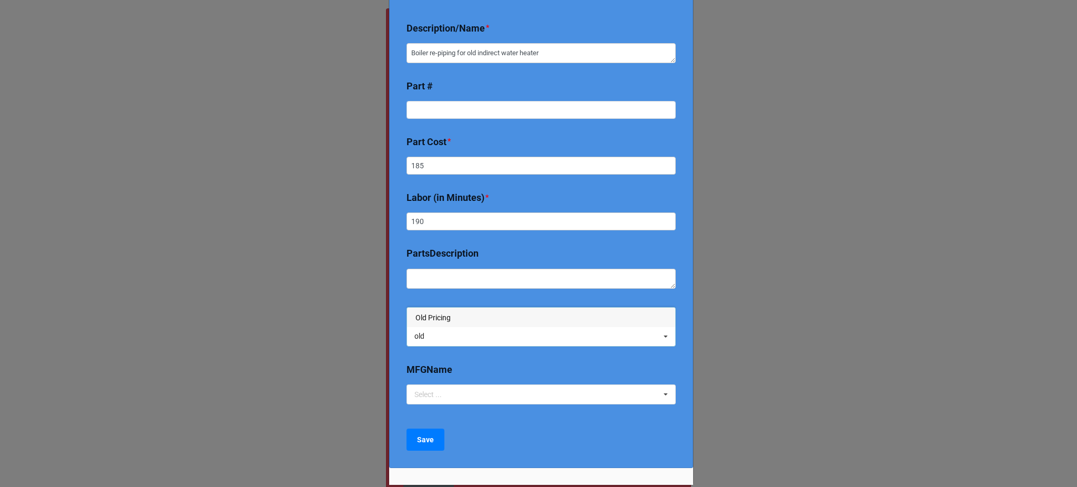
click at [447, 327] on div "old old Select ... Old Pricing" at bounding box center [540, 336] width 269 height 20
click at [435, 319] on span "Old Pricing" at bounding box center [432, 317] width 35 height 8
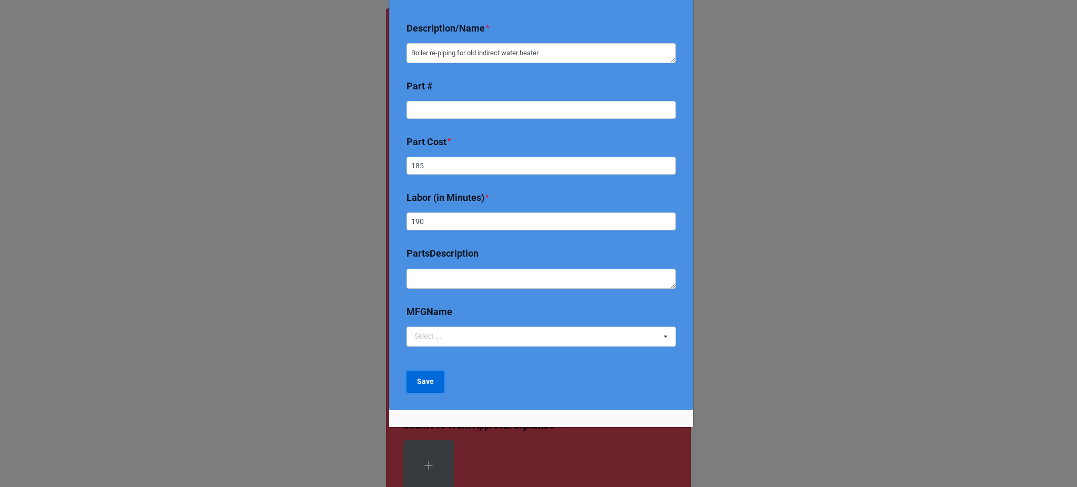
click at [421, 380] on b "Save" at bounding box center [425, 381] width 17 height 11
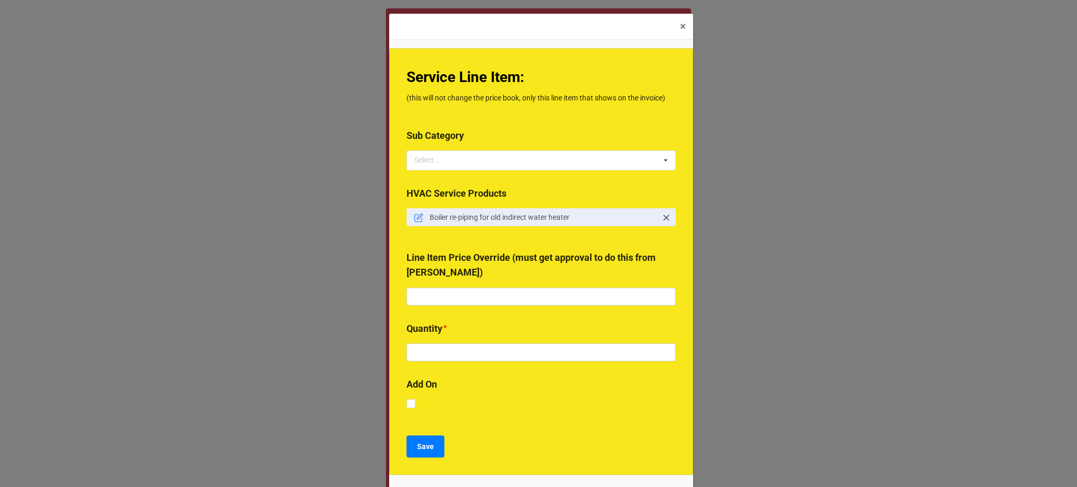
scroll to position [68, 0]
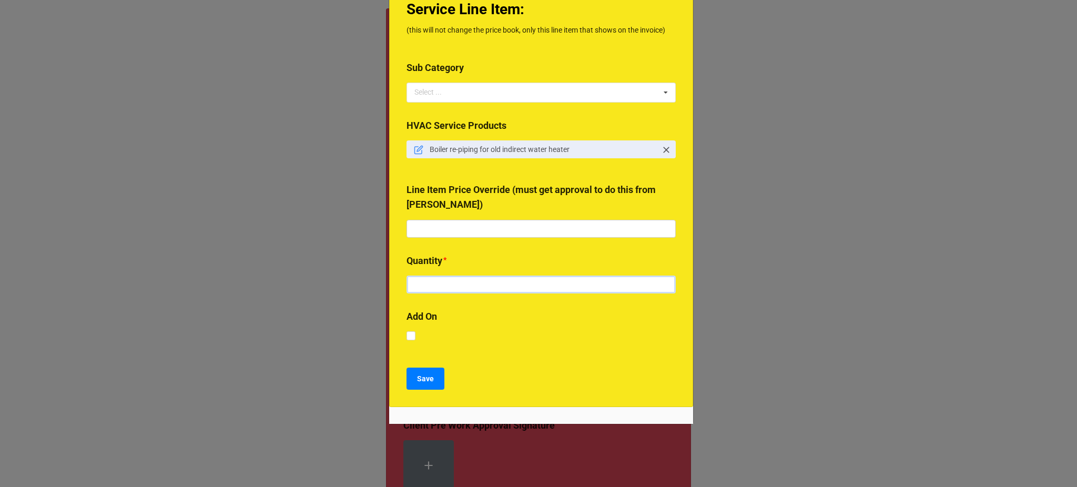
click at [458, 290] on input "text" at bounding box center [540, 284] width 269 height 18
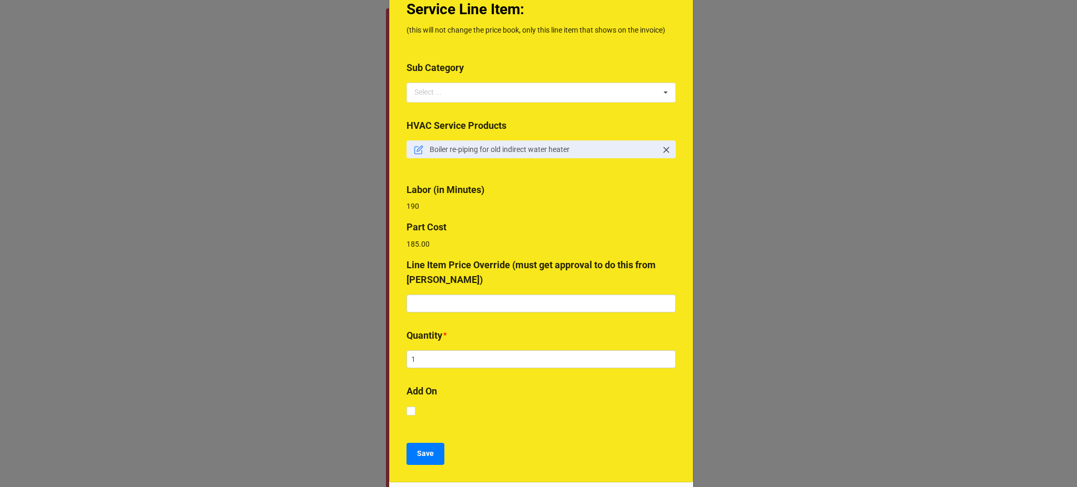
click at [437, 232] on b "Part Cost" at bounding box center [426, 226] width 40 height 11
click at [444, 305] on input "text" at bounding box center [540, 303] width 269 height 18
click at [417, 450] on b "Save" at bounding box center [425, 453] width 17 height 11
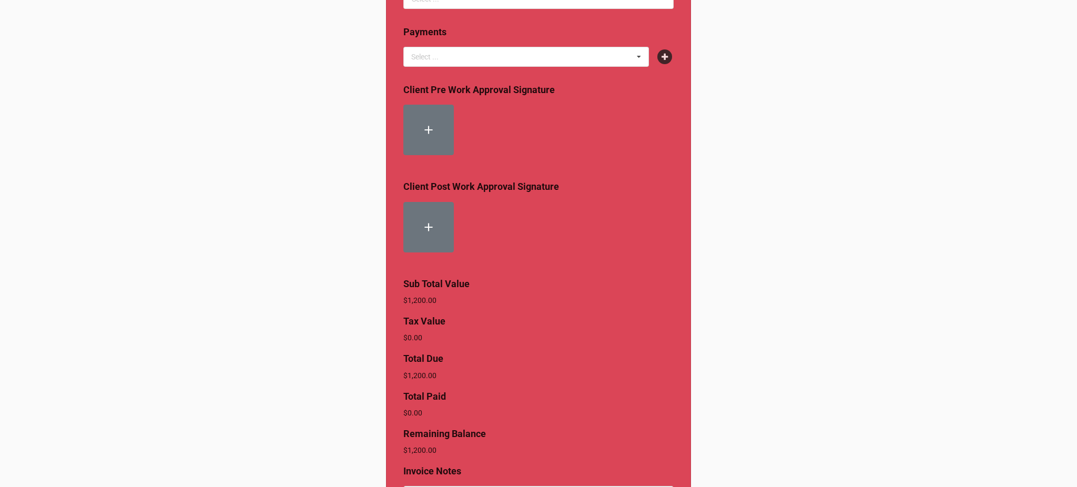
scroll to position [467, 0]
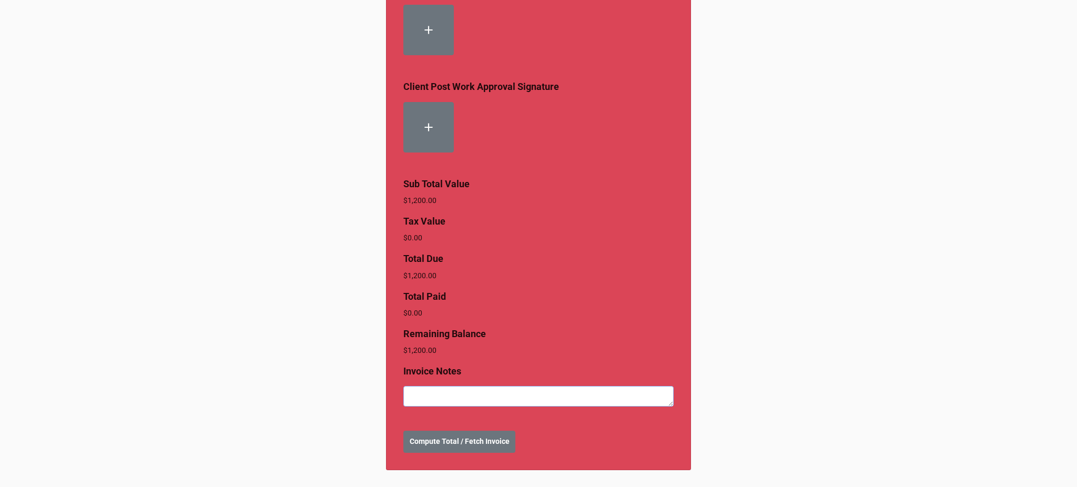
click at [467, 396] on textarea at bounding box center [538, 396] width 270 height 20
click at [451, 444] on b "Compute Total / Fetch Invoice" at bounding box center [459, 441] width 100 height 11
click at [405, 438] on button "Create Invoice" at bounding box center [433, 442] width 60 height 22
